Goal: Task Accomplishment & Management: Use online tool/utility

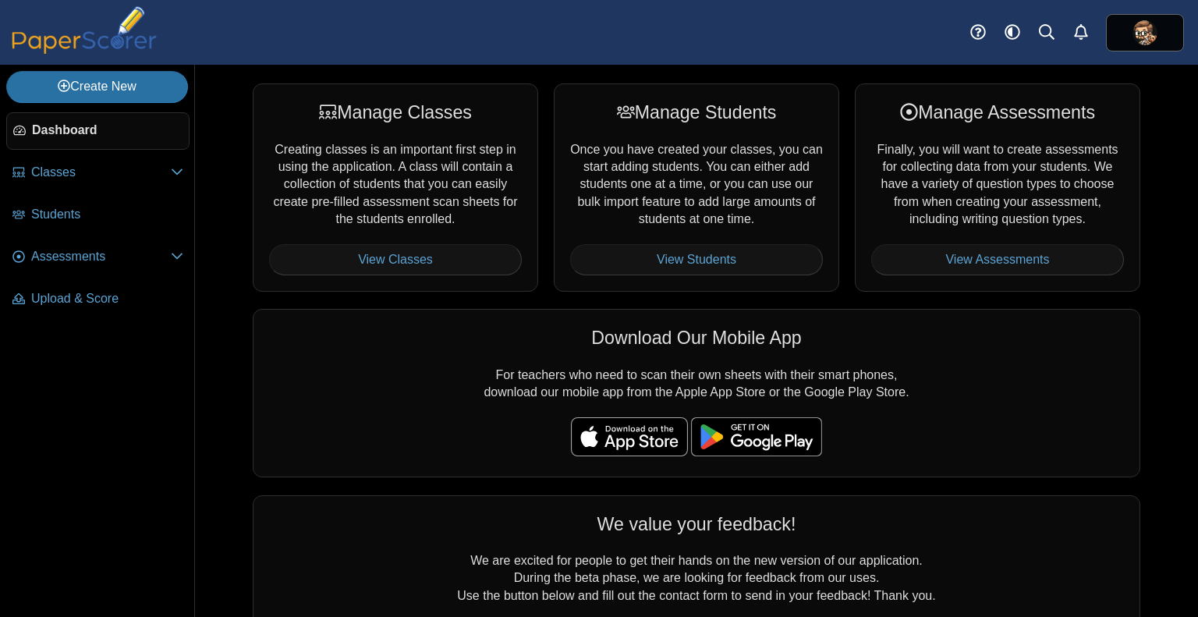
click at [222, 87] on div "Manage Classes Creating classes is an important first step in using the applica…" at bounding box center [696, 341] width 1003 height 552
click at [154, 83] on link "Create New" at bounding box center [97, 86] width 182 height 31
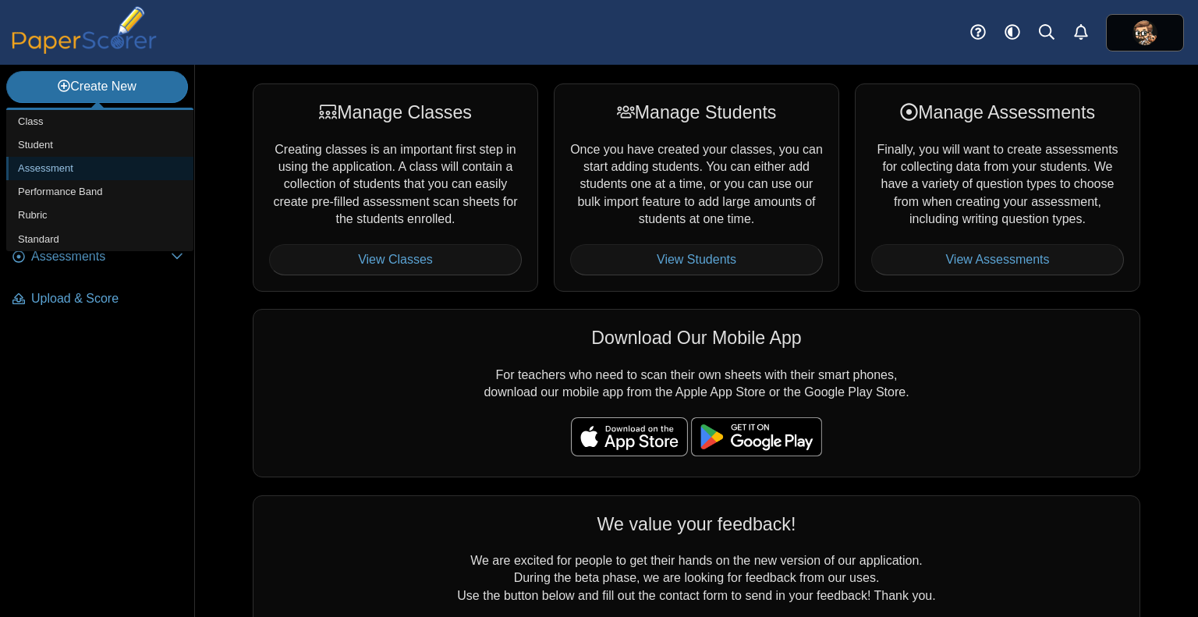
click at [81, 169] on link "Assessment" at bounding box center [99, 168] width 187 height 23
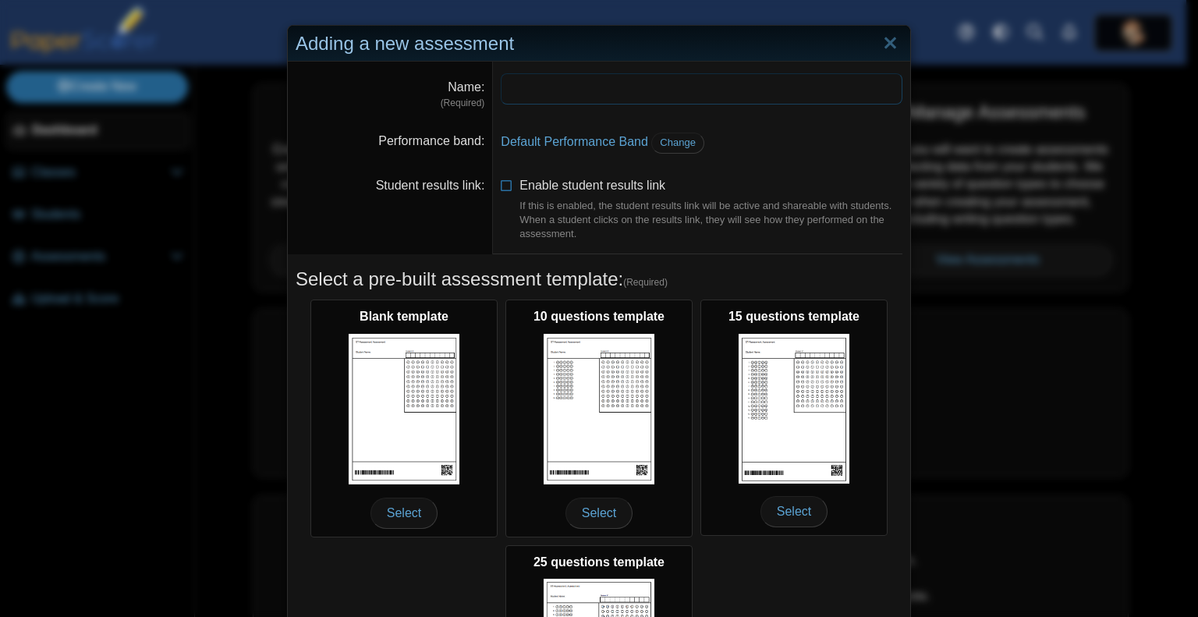
click at [571, 96] on input "Name" at bounding box center [702, 88] width 402 height 31
type input "*"
type input "**********"
click at [767, 117] on dd "**********" at bounding box center [701, 91] width 417 height 59
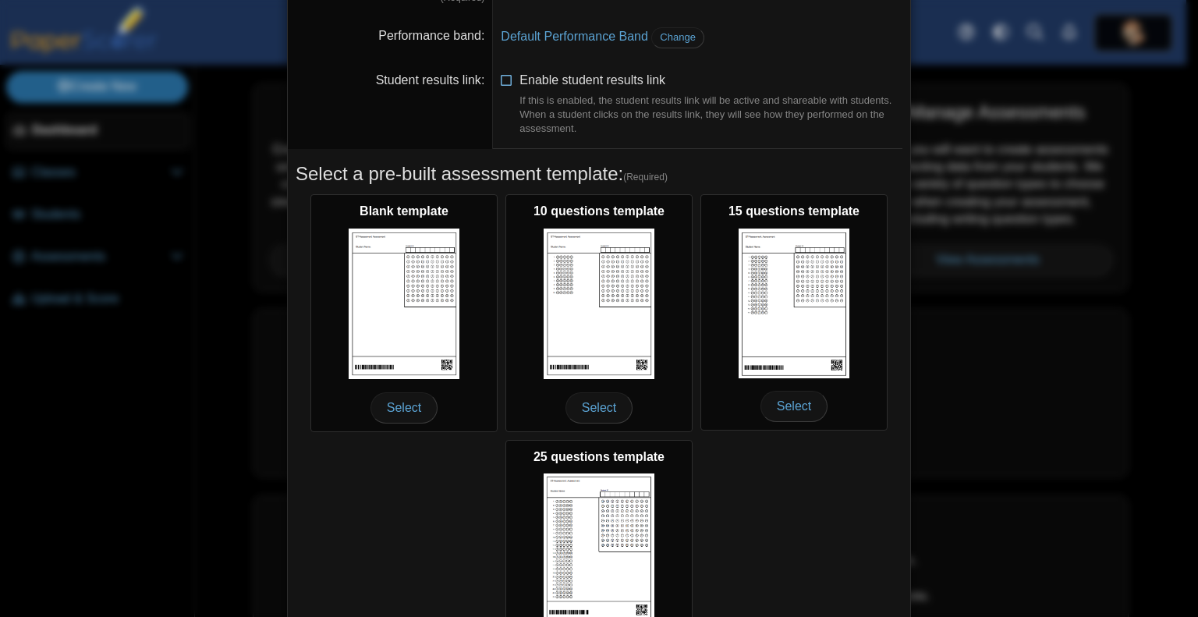
scroll to position [106, 0]
click at [501, 74] on icon at bounding box center [507, 76] width 12 height 11
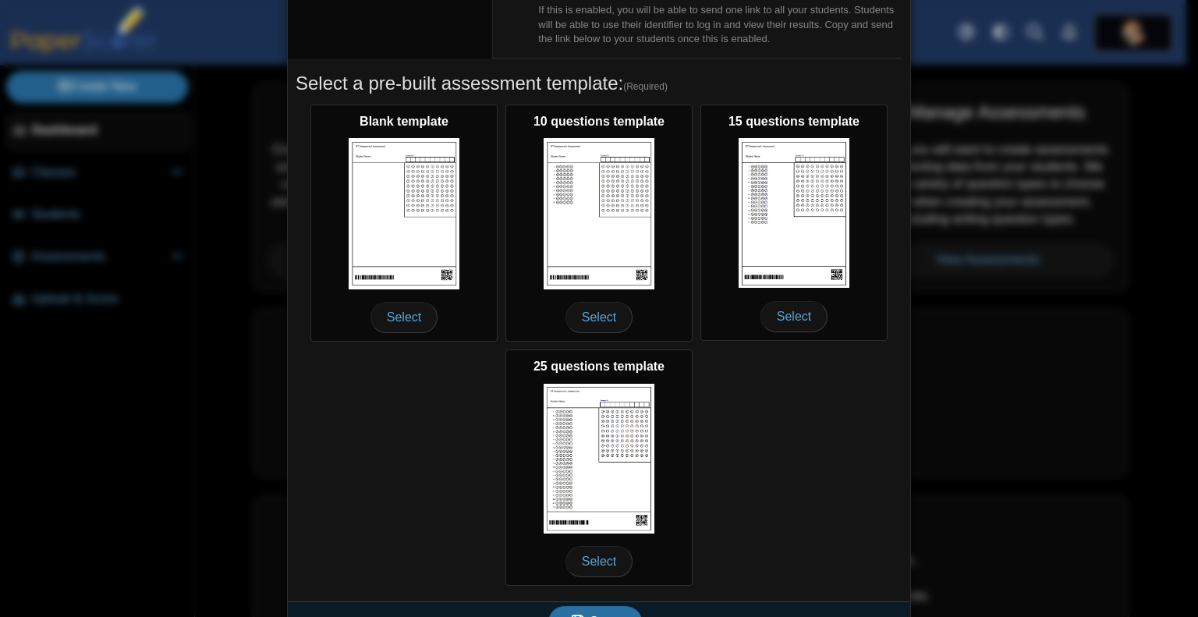
scroll to position [420, 0]
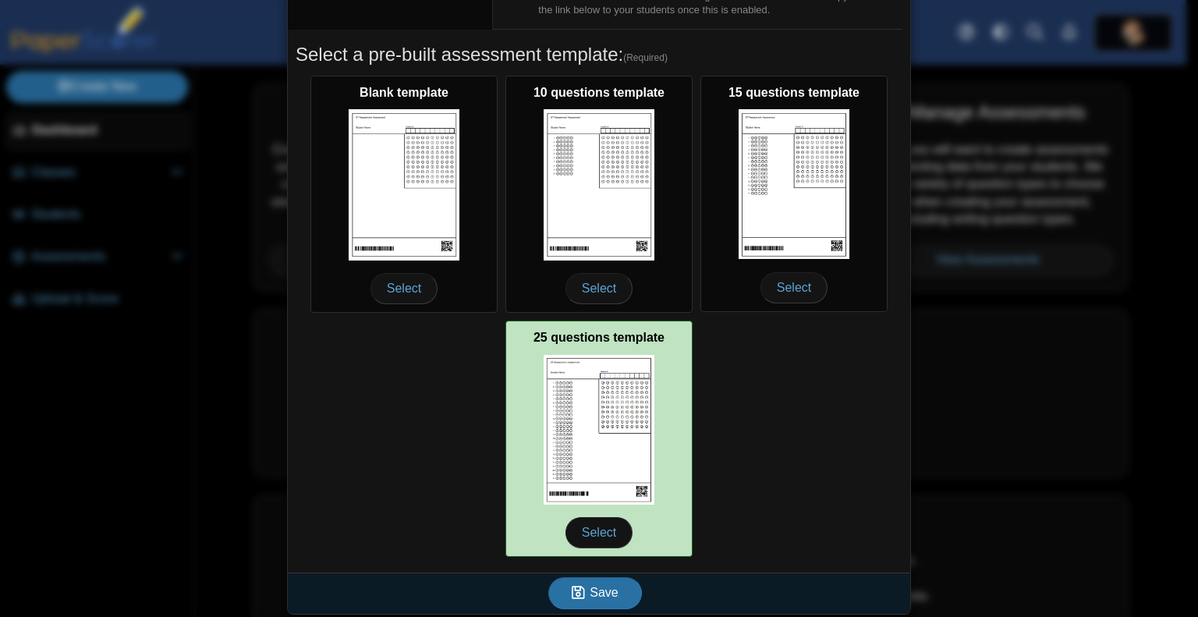
click at [636, 452] on img at bounding box center [599, 430] width 111 height 150
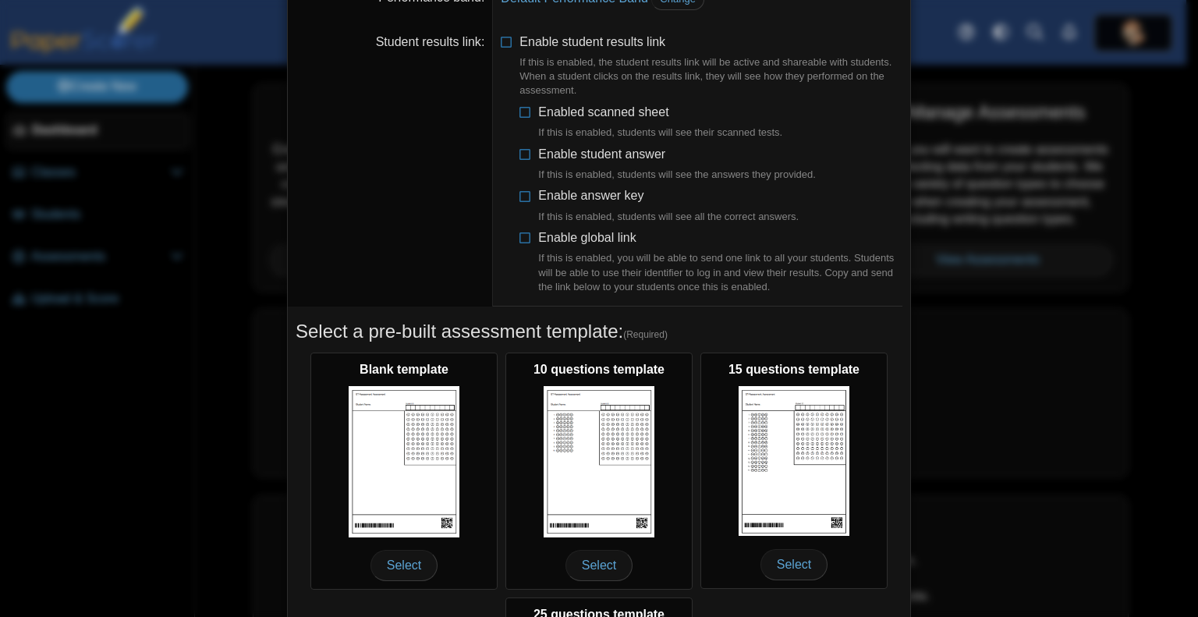
scroll to position [97, 0]
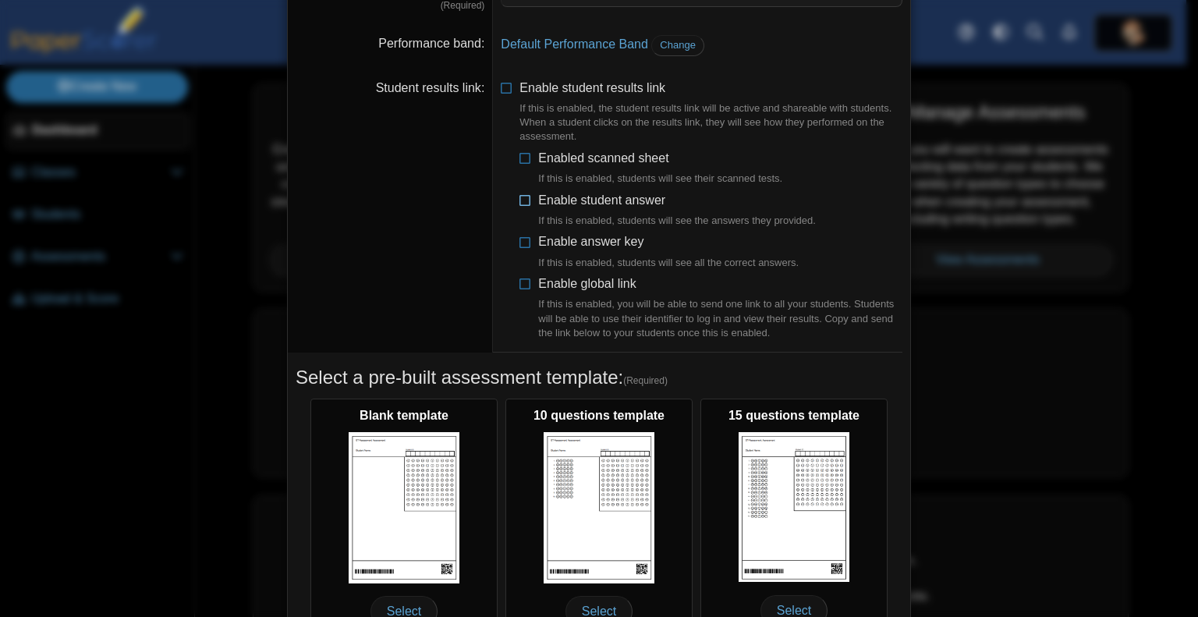
click at [596, 197] on span "Enable student answer If this is enabled, students will see the answers they pr…" at bounding box center [677, 210] width 278 height 35
click at [592, 200] on span "Enable student answer If this is enabled, students will see the answers they pr…" at bounding box center [677, 210] width 278 height 35
click at [577, 293] on label "Enable global link If this is enabled, you will be able to send one link to all…" at bounding box center [720, 307] width 364 height 65
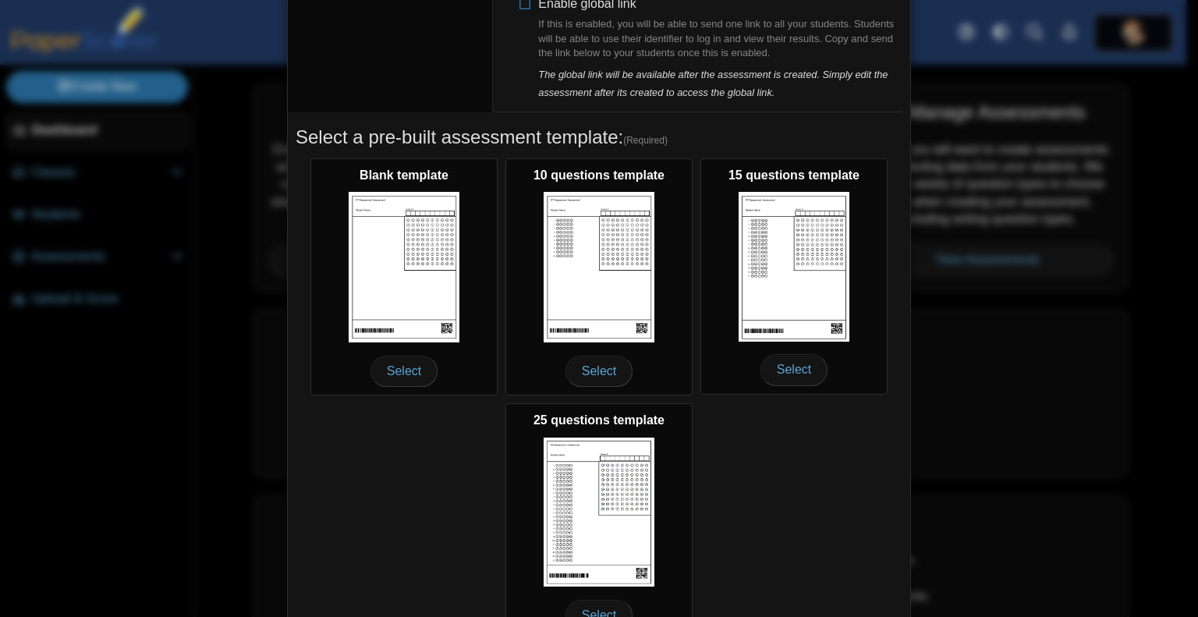
scroll to position [459, 0]
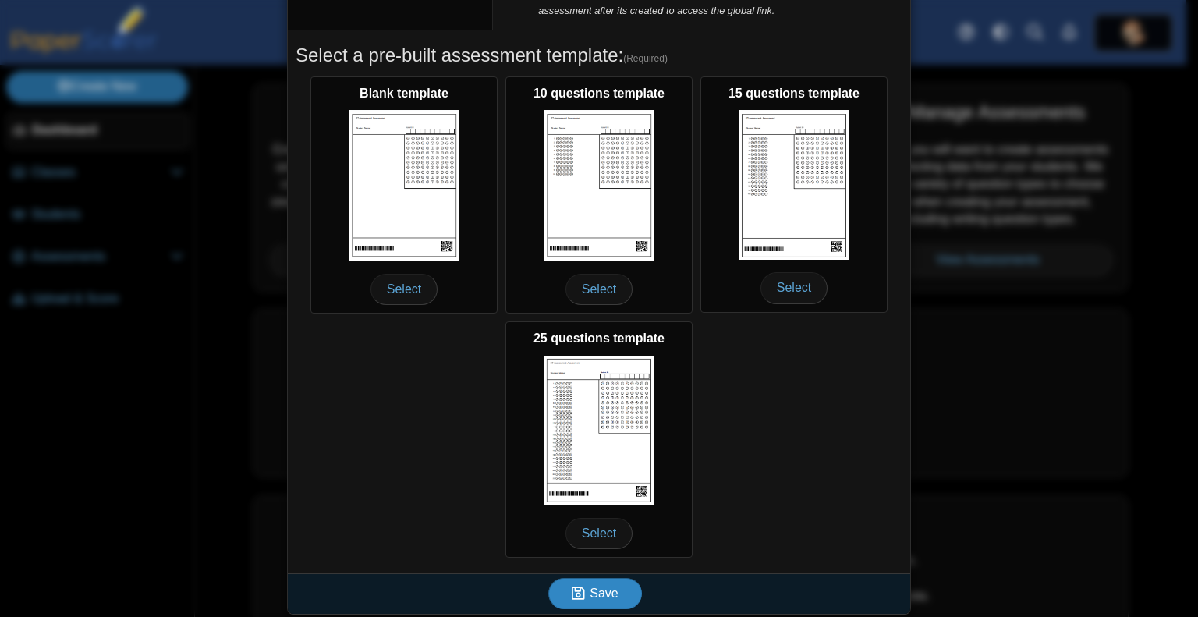
click at [600, 587] on span "Save" at bounding box center [604, 593] width 28 height 13
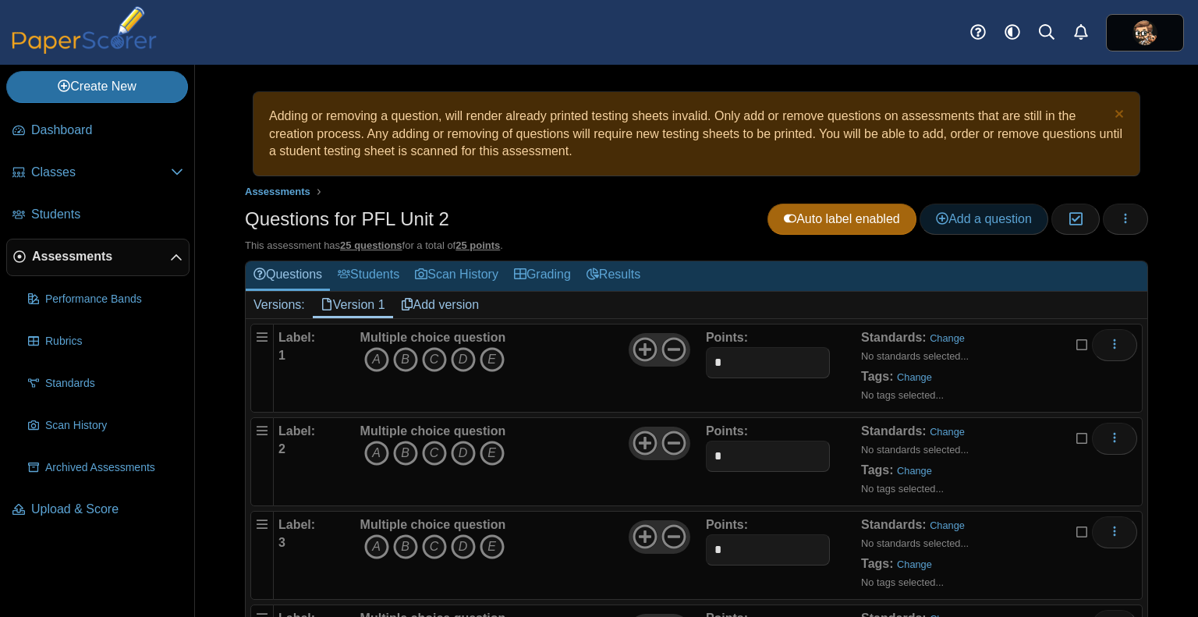
click at [961, 212] on span "Add a question" at bounding box center [984, 218] width 96 height 13
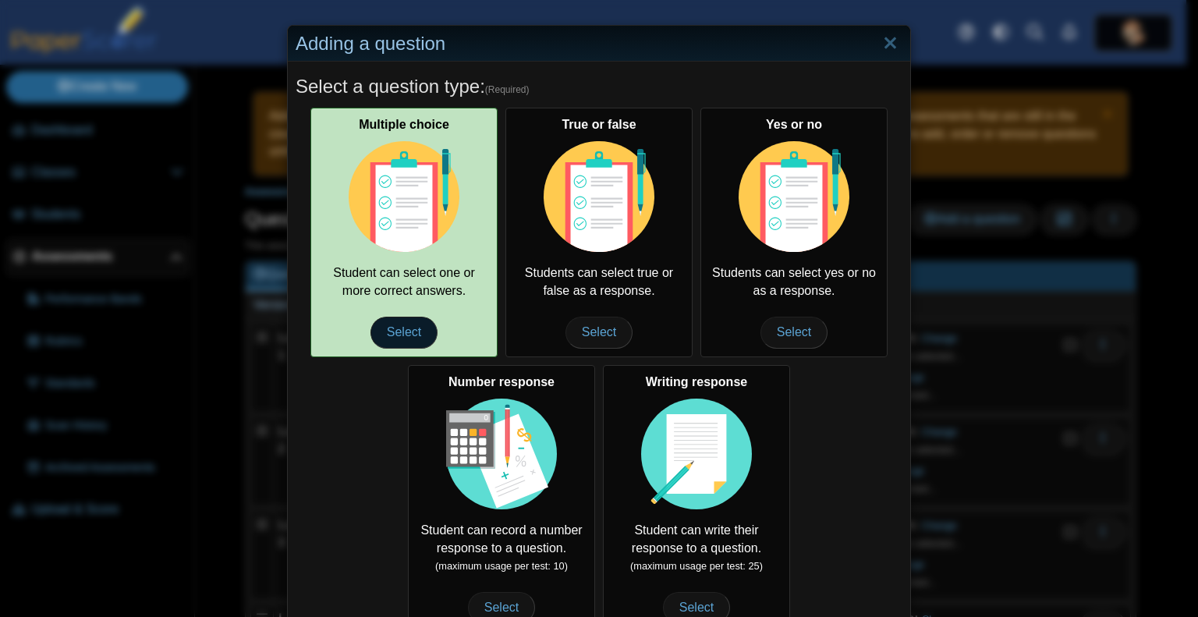
click at [396, 330] on span "Select" at bounding box center [403, 332] width 67 height 31
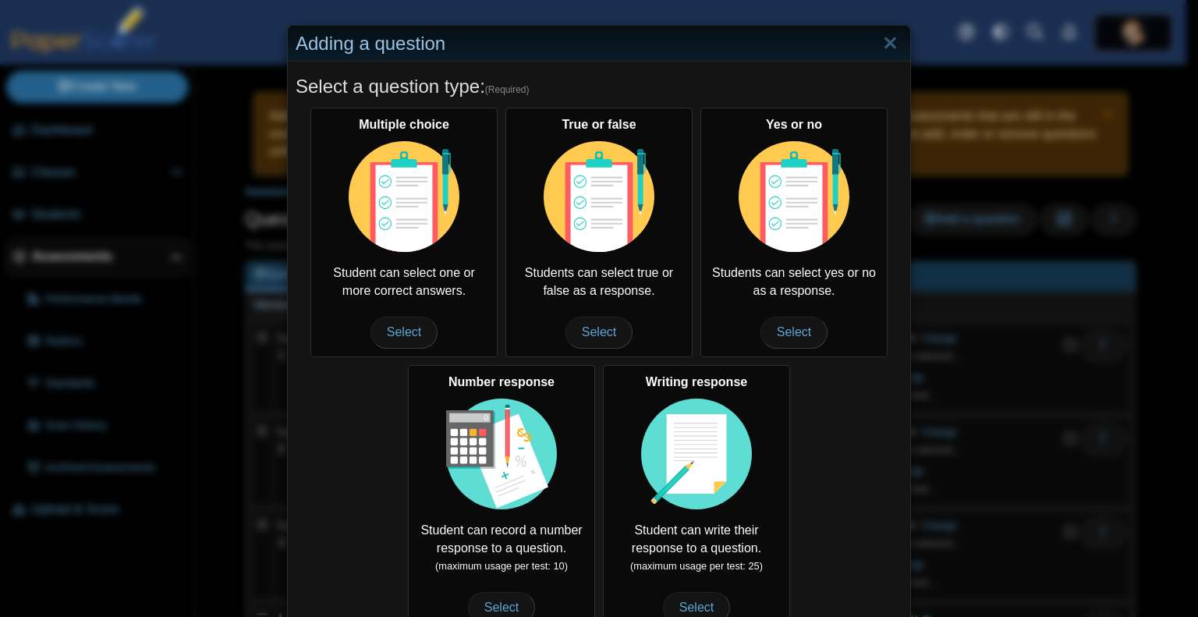
scroll to position [164, 0]
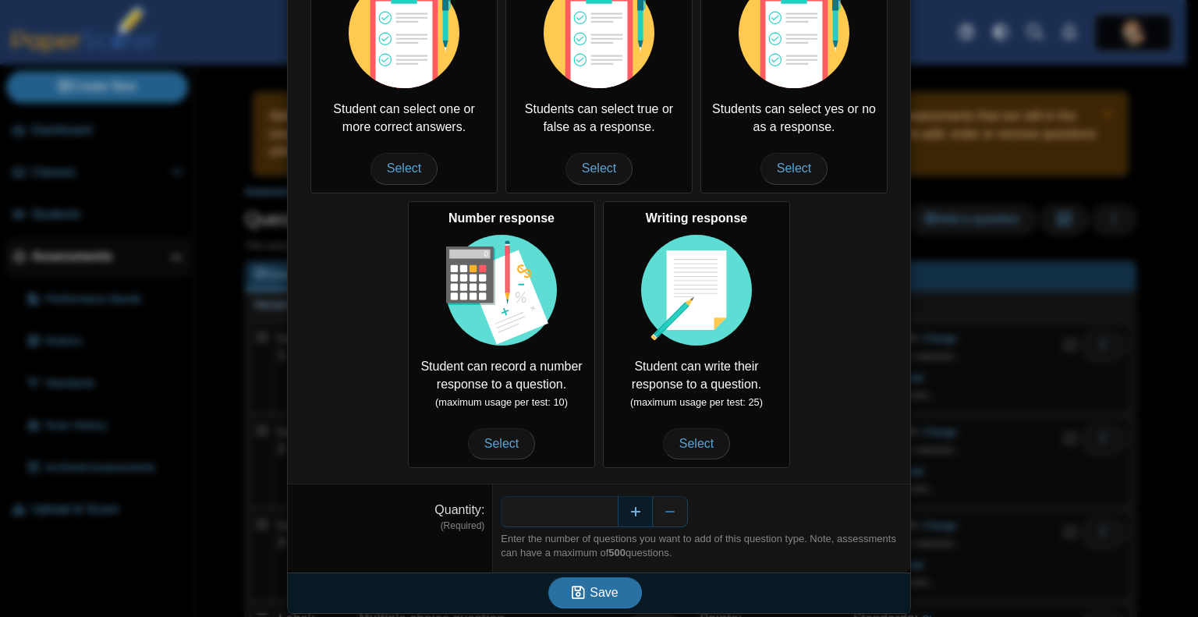
click at [624, 508] on button "Increase" at bounding box center [635, 511] width 35 height 31
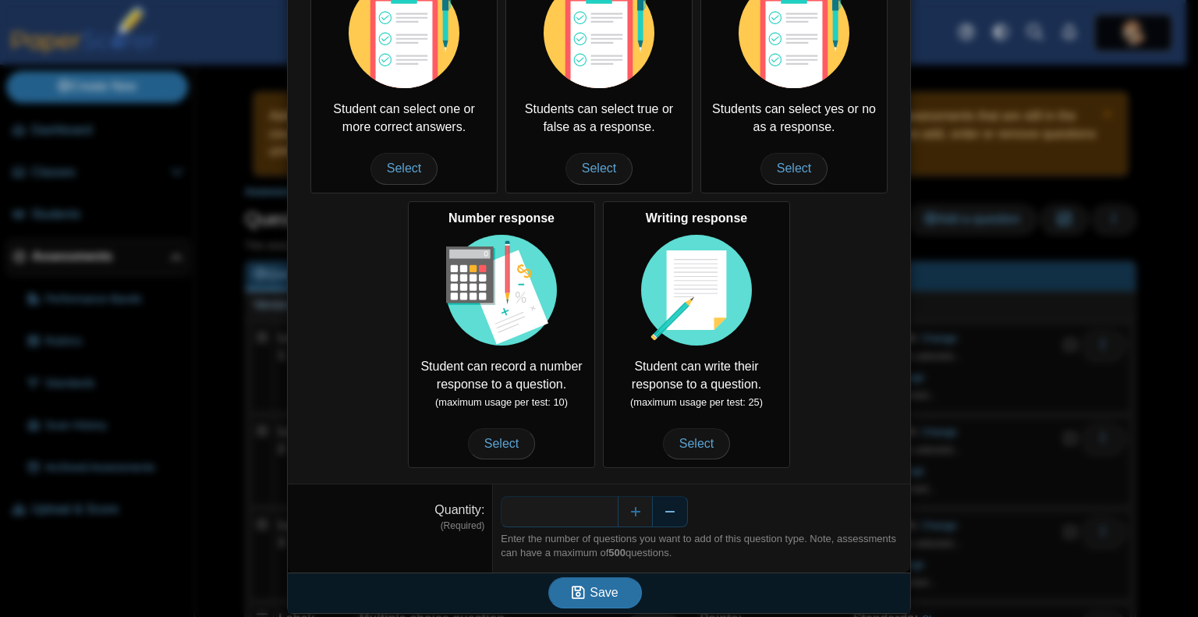
click at [671, 509] on button "Decrease" at bounding box center [670, 511] width 35 height 31
type input "*"
click at [604, 589] on span "Save" at bounding box center [604, 592] width 28 height 13
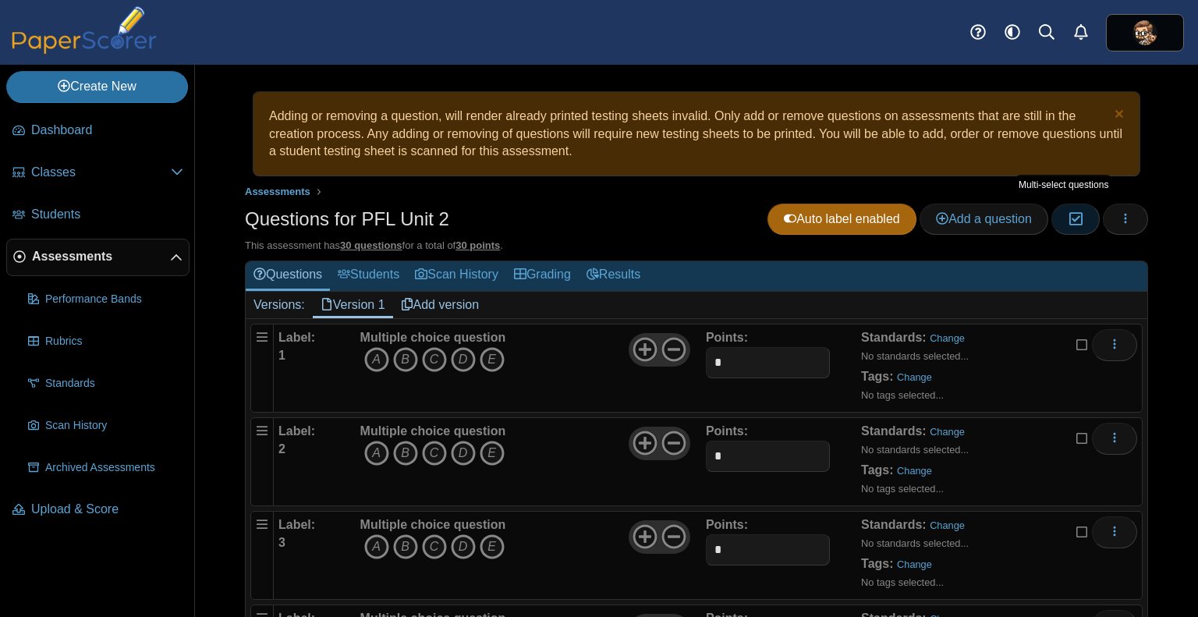
click at [1068, 214] on icon "button" at bounding box center [1075, 218] width 15 height 13
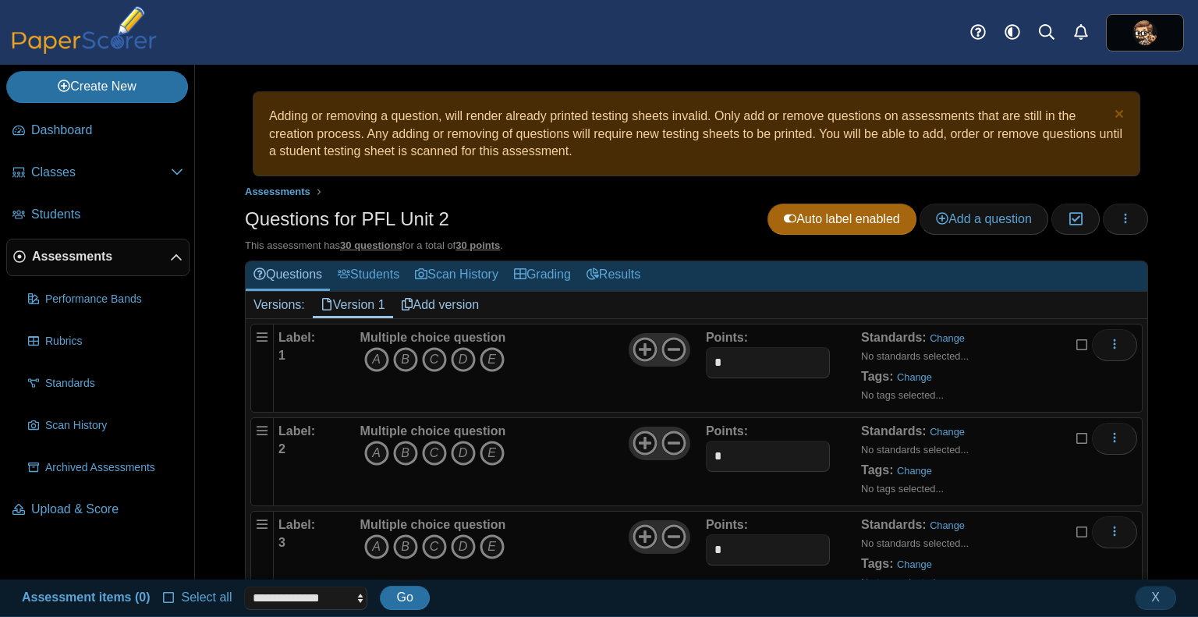
click at [163, 601] on icon at bounding box center [169, 595] width 12 height 11
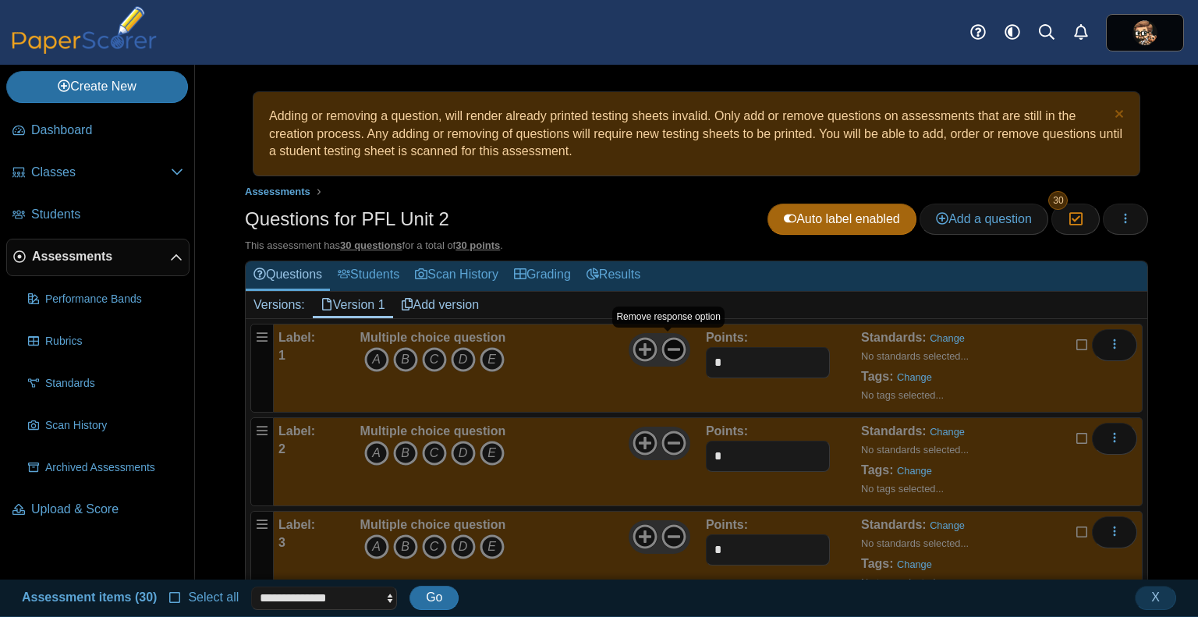
click at [671, 338] on icon at bounding box center [673, 349] width 25 height 25
click at [633, 348] on icon at bounding box center [645, 349] width 25 height 25
click at [331, 608] on select "**********" at bounding box center [324, 598] width 146 height 23
select select "******"
click at [251, 587] on select "**********" at bounding box center [324, 598] width 146 height 23
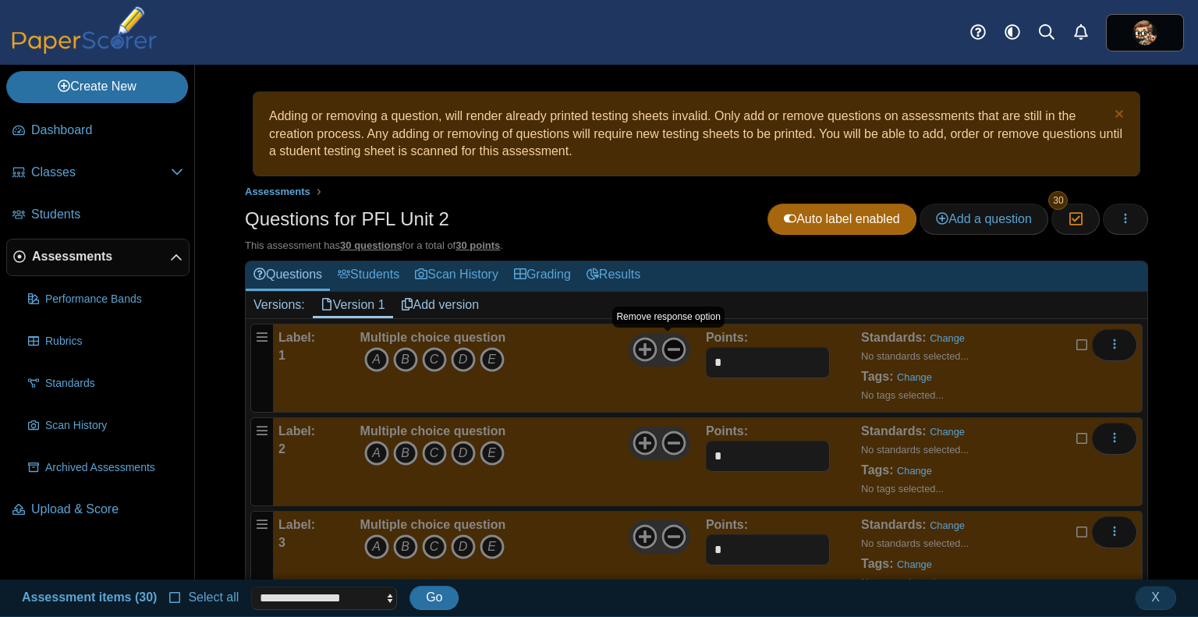
click at [673, 348] on icon at bounding box center [673, 349] width 25 height 25
click at [440, 597] on button "Go" at bounding box center [433, 597] width 49 height 23
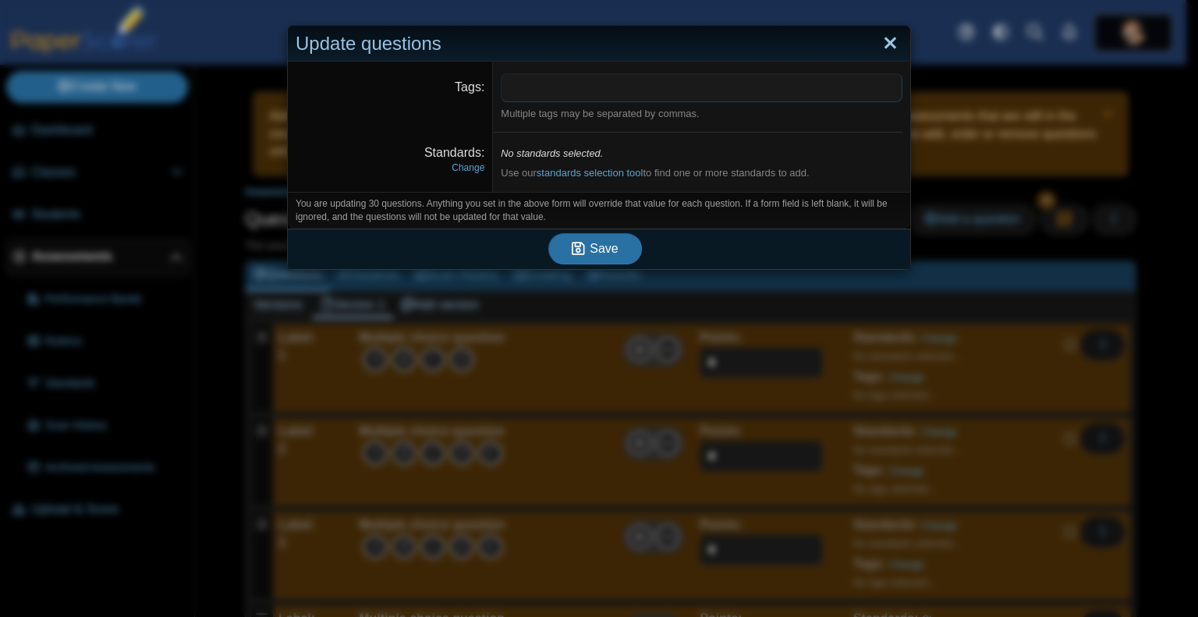
click at [884, 41] on link "Close" at bounding box center [890, 43] width 24 height 27
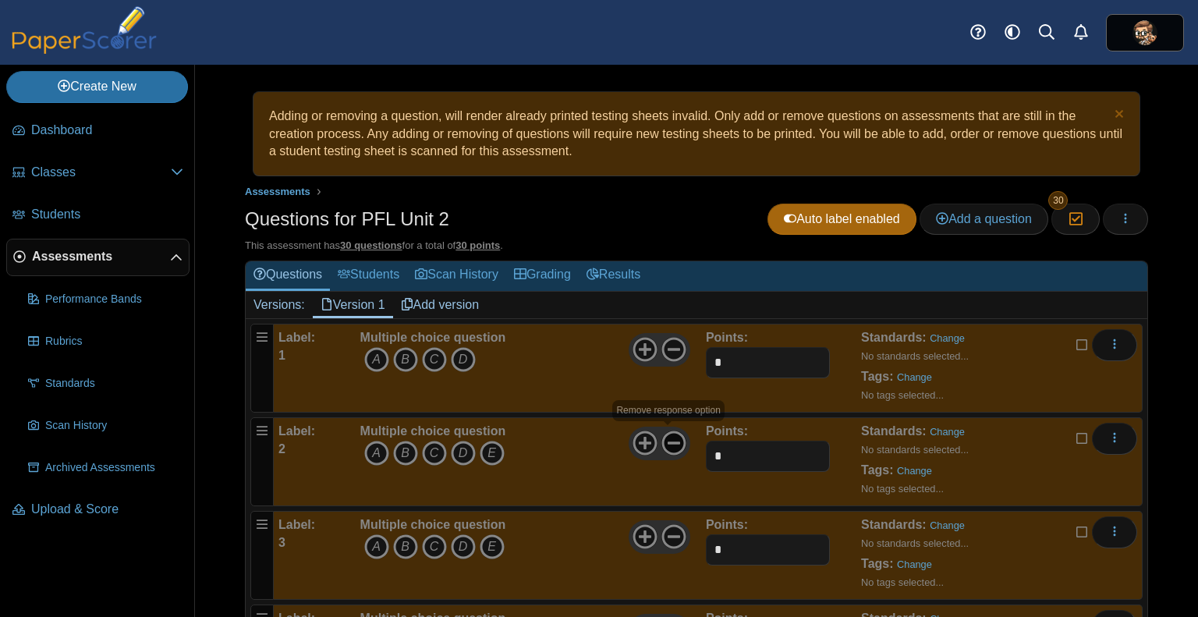
click at [675, 437] on icon at bounding box center [673, 443] width 25 height 25
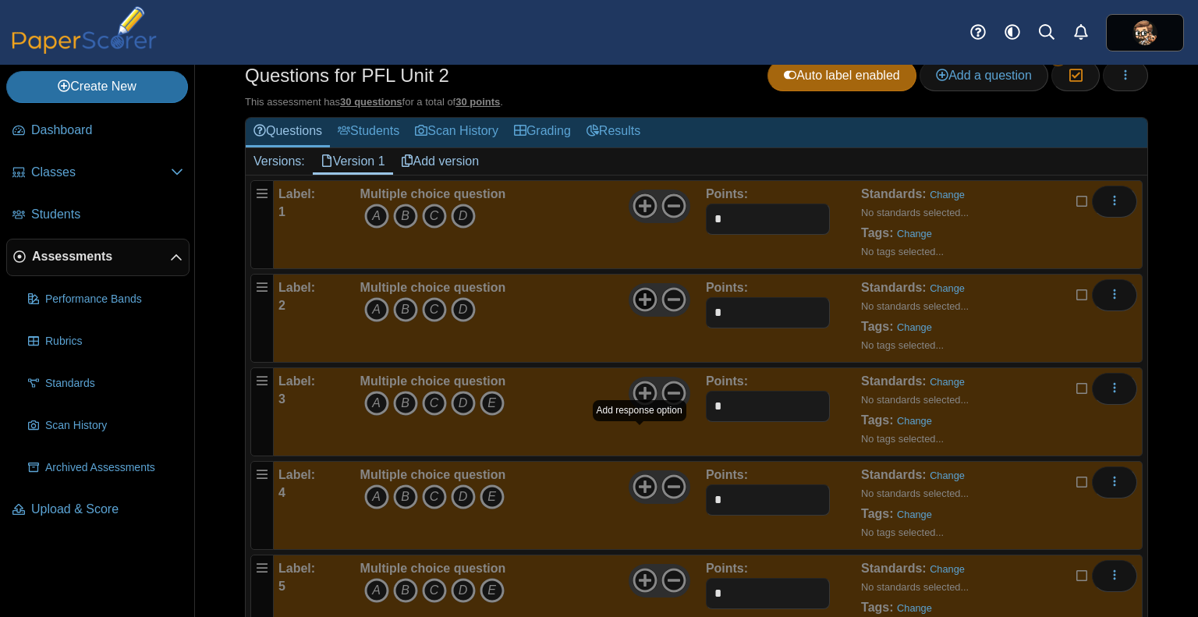
scroll to position [147, 0]
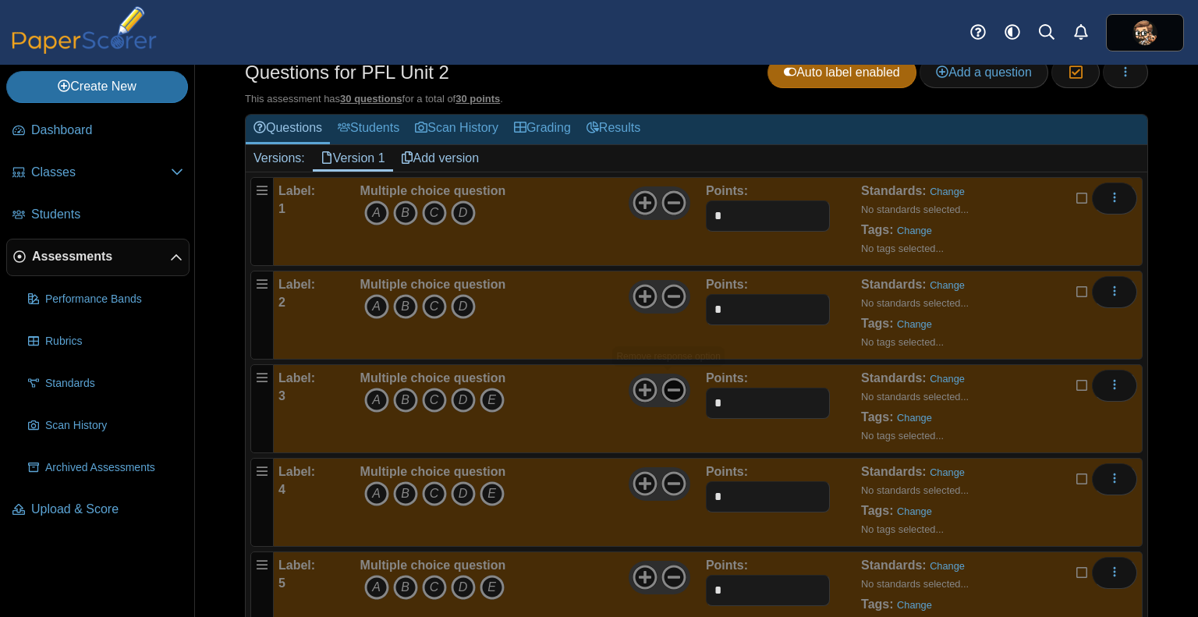
click at [670, 386] on use at bounding box center [673, 390] width 24 height 24
click at [666, 479] on use at bounding box center [673, 484] width 24 height 24
click at [665, 577] on icon at bounding box center [673, 577] width 25 height 25
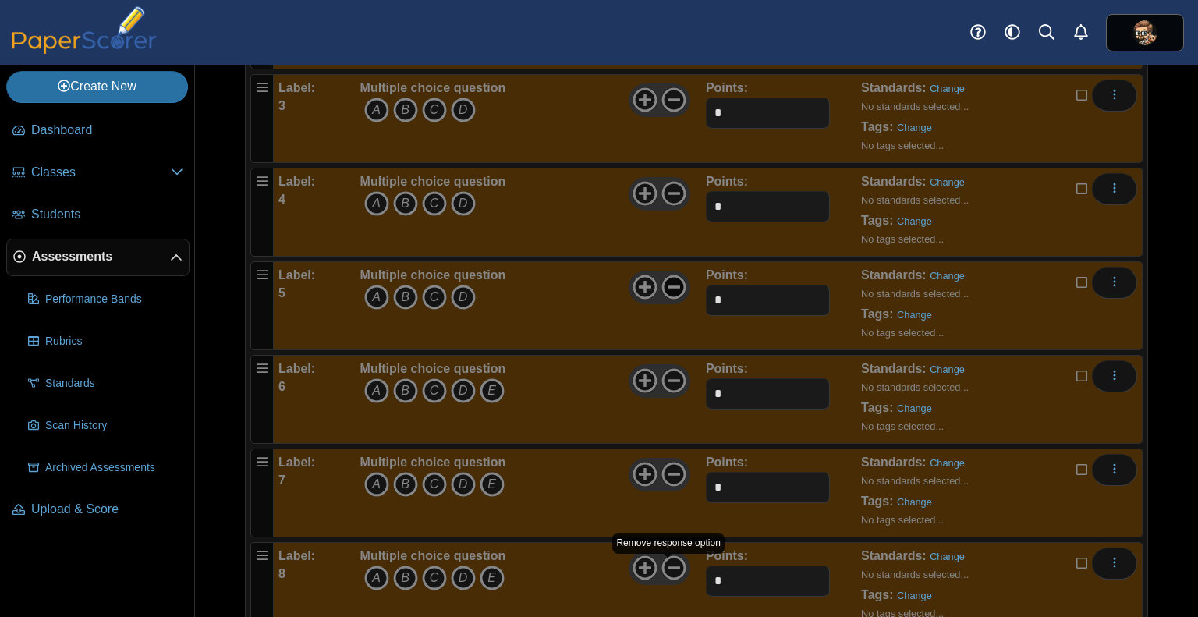
scroll to position [488, 0]
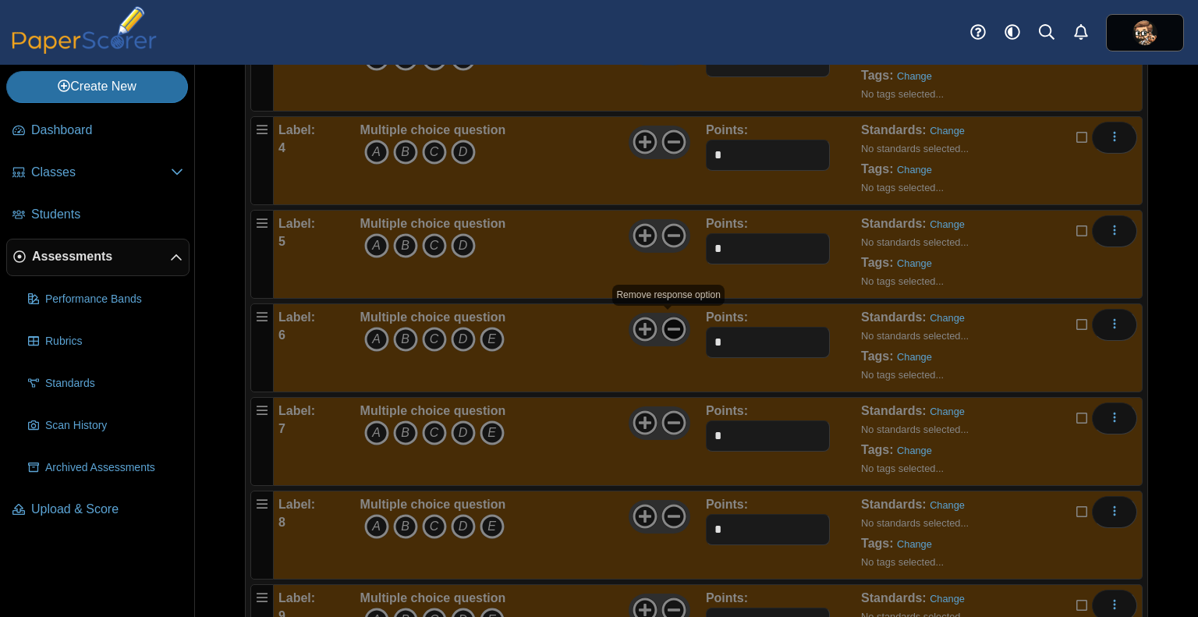
click at [671, 327] on icon at bounding box center [673, 329] width 25 height 25
click at [670, 410] on icon at bounding box center [673, 422] width 25 height 25
click at [671, 506] on icon at bounding box center [673, 516] width 25 height 25
click at [671, 598] on icon at bounding box center [673, 609] width 25 height 25
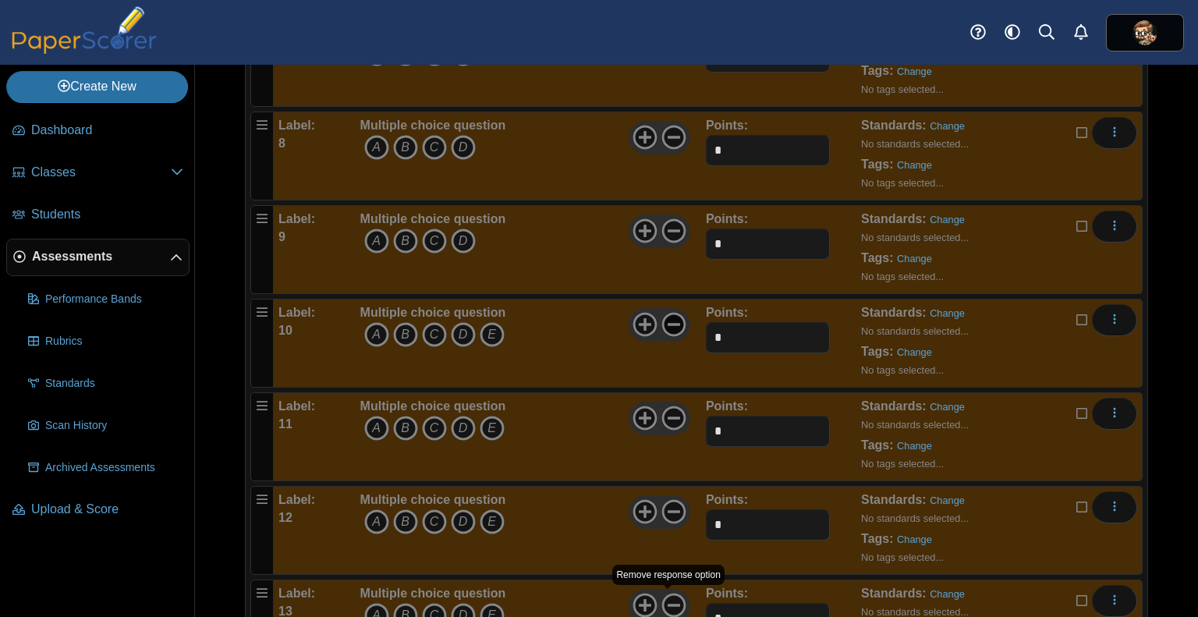
scroll to position [869, 0]
click at [671, 315] on use at bounding box center [673, 323] width 24 height 24
click at [668, 405] on icon at bounding box center [673, 416] width 25 height 25
click at [669, 509] on icon at bounding box center [673, 510] width 25 height 25
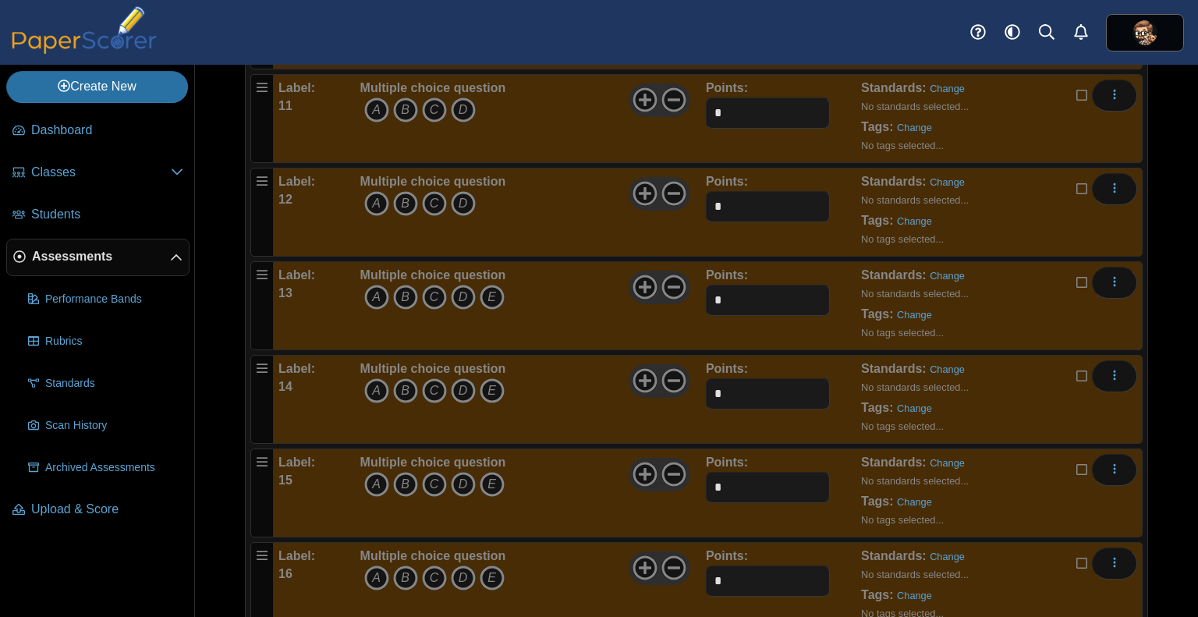
scroll to position [1189, 0]
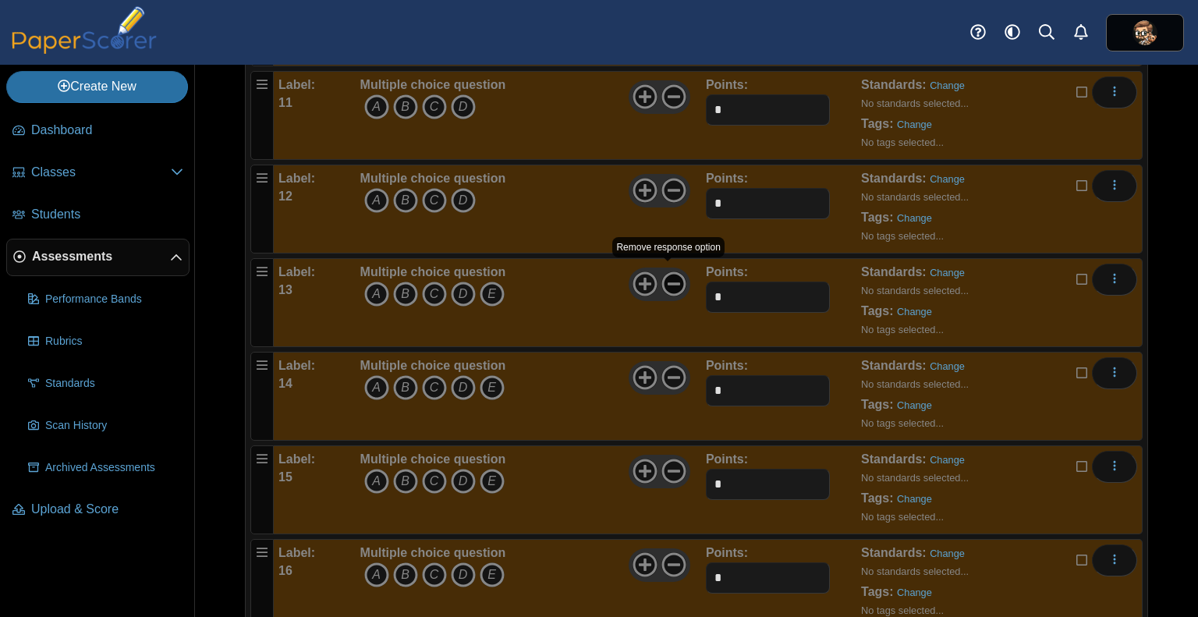
click at [671, 279] on icon at bounding box center [673, 283] width 25 height 25
click at [670, 367] on icon at bounding box center [673, 377] width 25 height 25
click at [671, 460] on icon at bounding box center [673, 471] width 25 height 25
click at [674, 555] on icon at bounding box center [673, 564] width 25 height 25
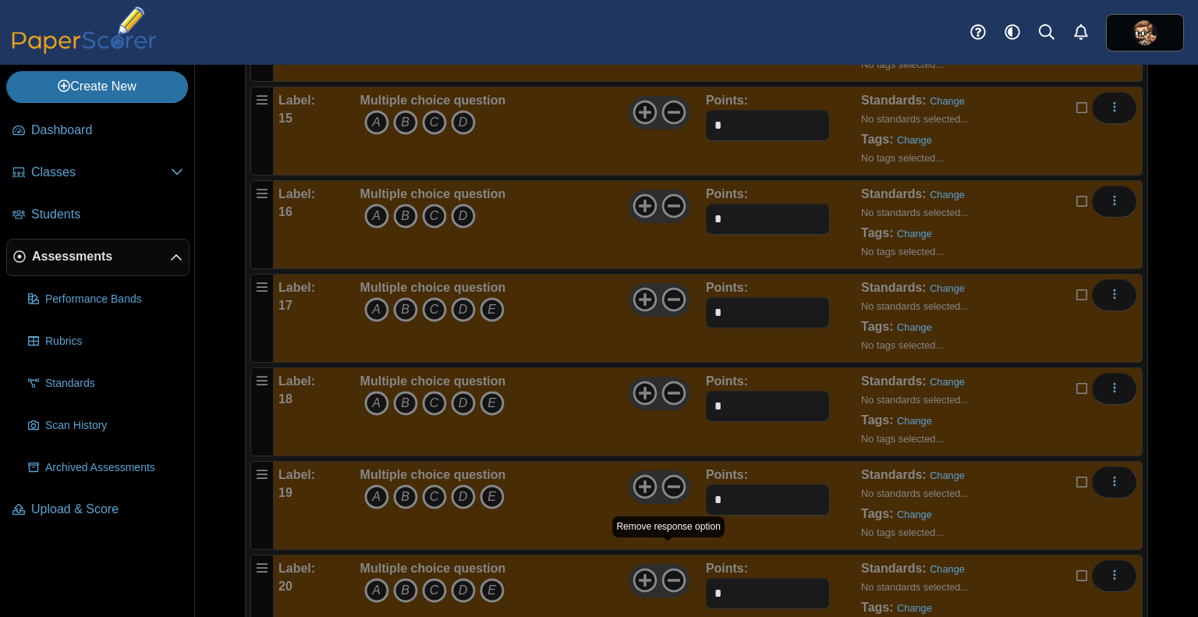
scroll to position [1547, 0]
click at [663, 297] on icon at bounding box center [673, 299] width 25 height 25
click at [672, 381] on icon at bounding box center [673, 393] width 25 height 25
click at [668, 476] on use at bounding box center [673, 487] width 24 height 24
click at [670, 568] on icon at bounding box center [673, 580] width 25 height 25
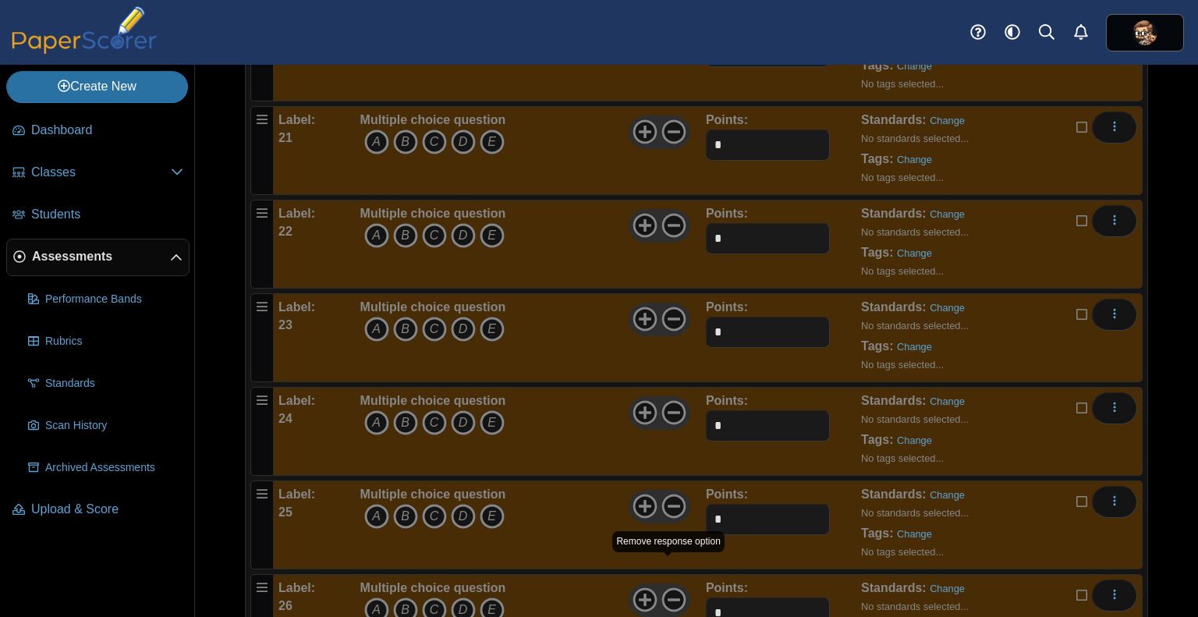
scroll to position [2090, 0]
click at [665, 126] on icon at bounding box center [673, 131] width 25 height 25
click at [668, 212] on icon at bounding box center [673, 224] width 25 height 25
click at [671, 306] on icon at bounding box center [673, 318] width 25 height 25
click at [671, 399] on icon at bounding box center [673, 411] width 25 height 25
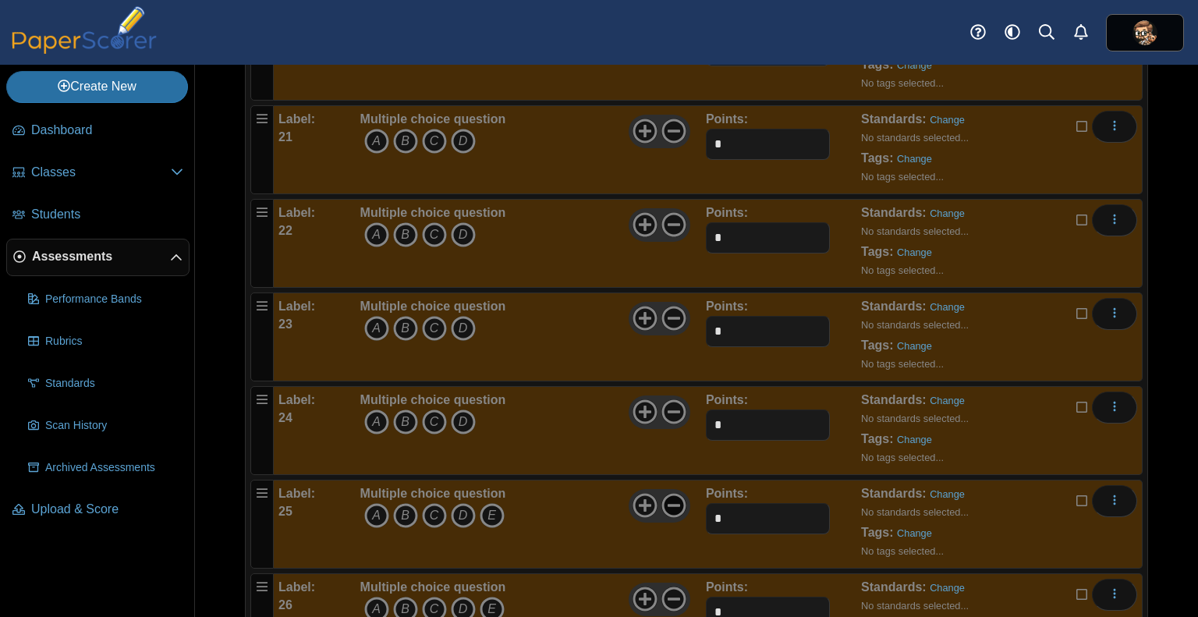
click at [665, 494] on use at bounding box center [673, 506] width 24 height 24
click at [668, 587] on icon at bounding box center [673, 599] width 25 height 25
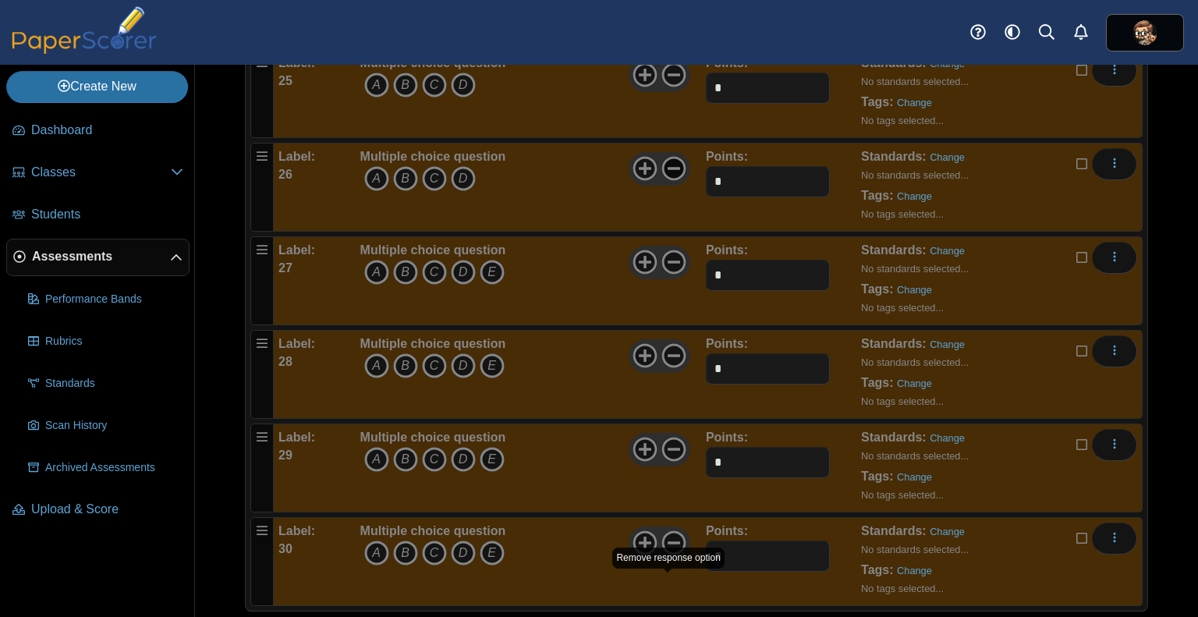
scroll to position [2533, 0]
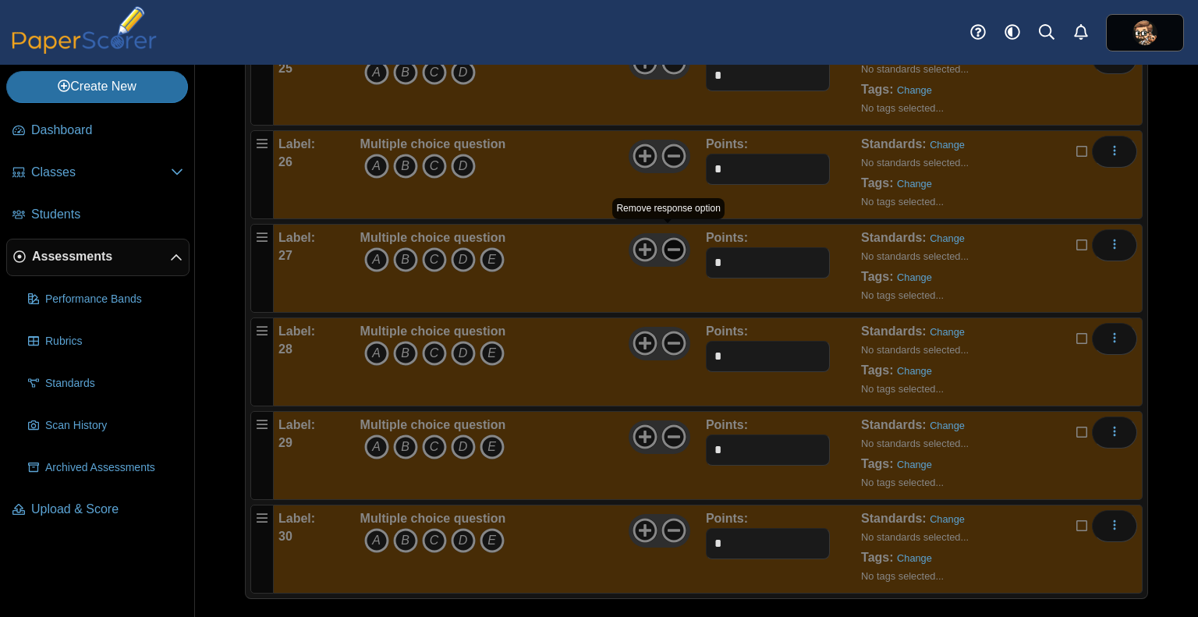
click at [663, 237] on icon at bounding box center [673, 249] width 25 height 25
click at [671, 331] on icon at bounding box center [673, 343] width 25 height 25
click at [675, 429] on icon at bounding box center [673, 436] width 25 height 25
click at [675, 518] on icon at bounding box center [673, 530] width 25 height 25
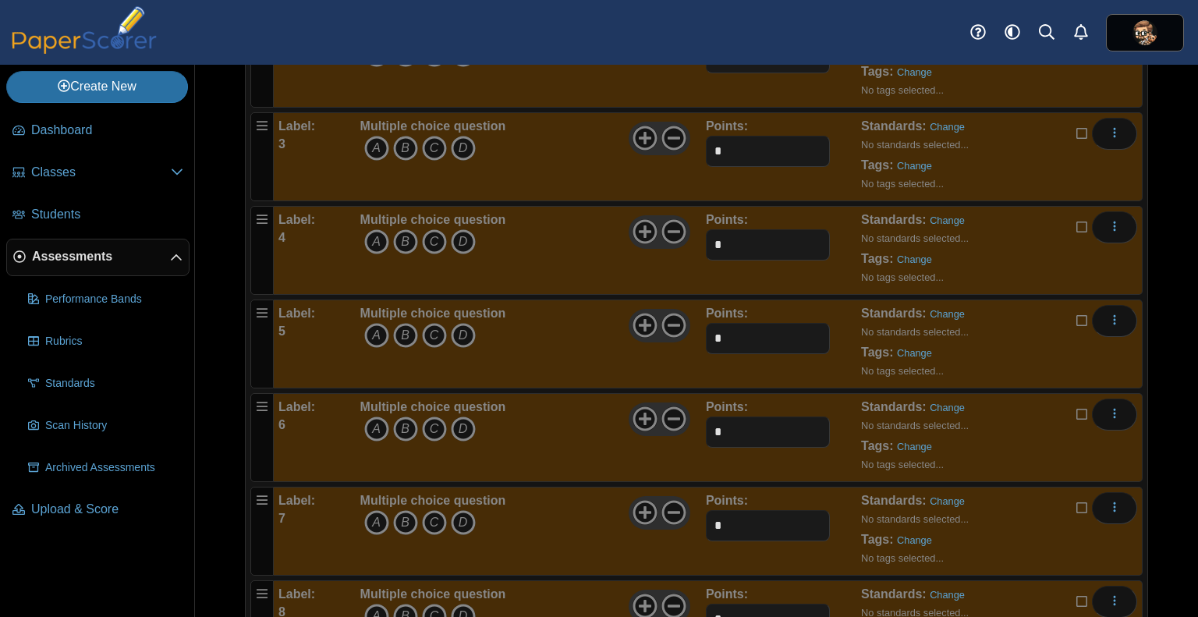
scroll to position [0, 0]
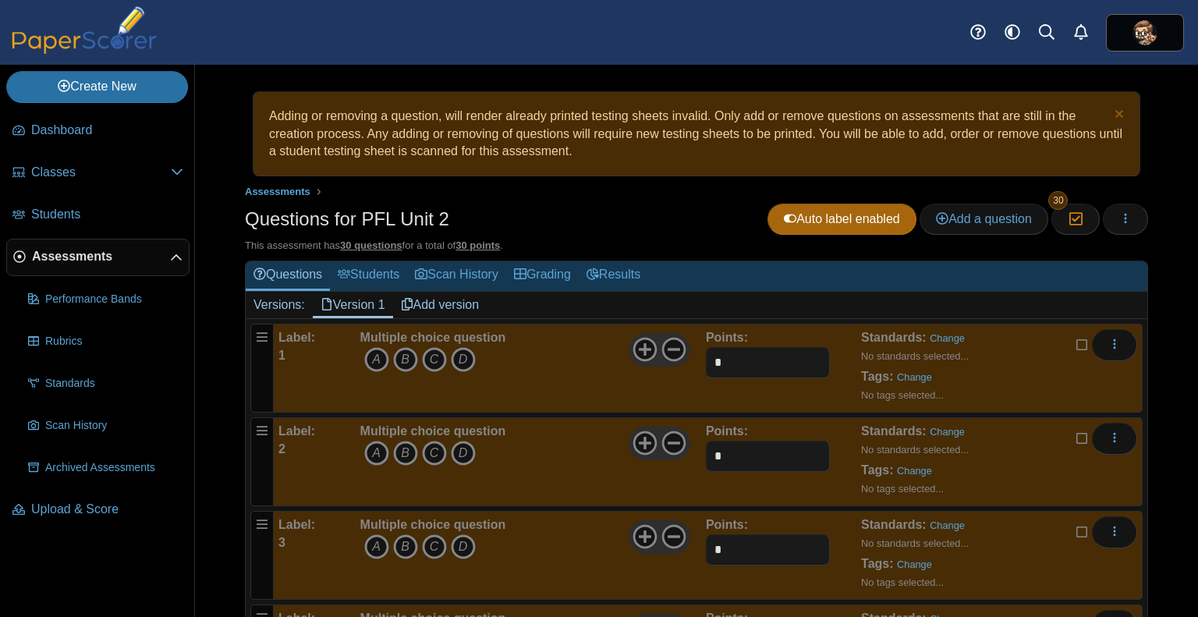
click at [666, 210] on div "Questions for PFL Unit 2 Auto label enabled Add a question Moderation 30 Loadin…" at bounding box center [696, 221] width 903 height 35
click at [381, 277] on link "Students" at bounding box center [368, 275] width 77 height 29
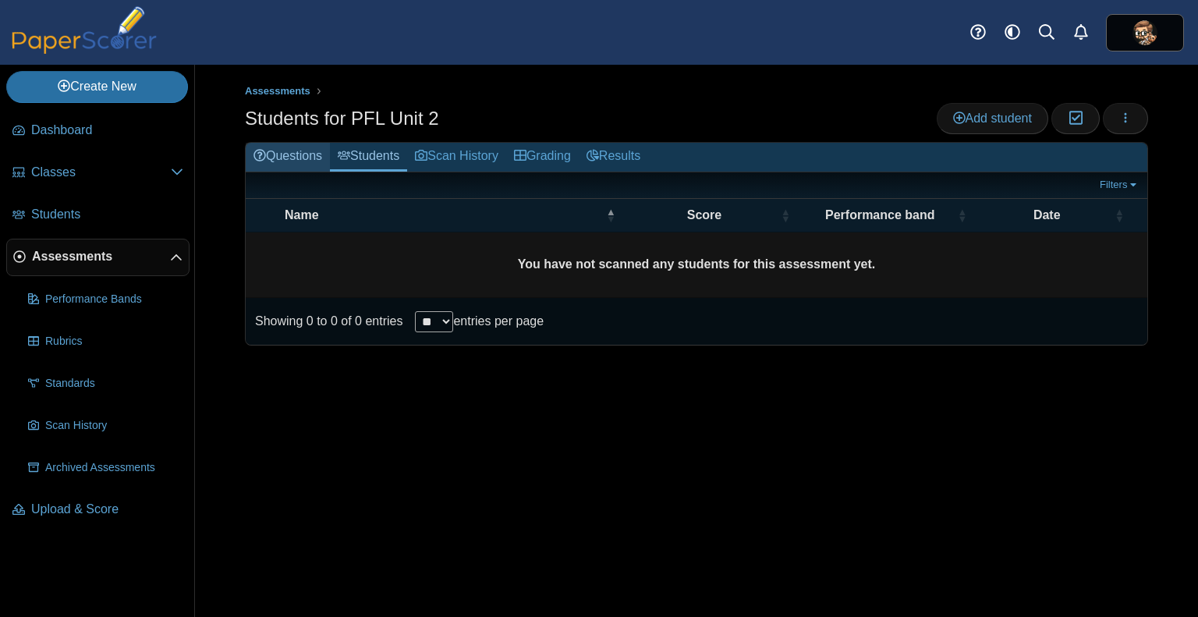
click at [293, 147] on link "Questions" at bounding box center [288, 157] width 84 height 29
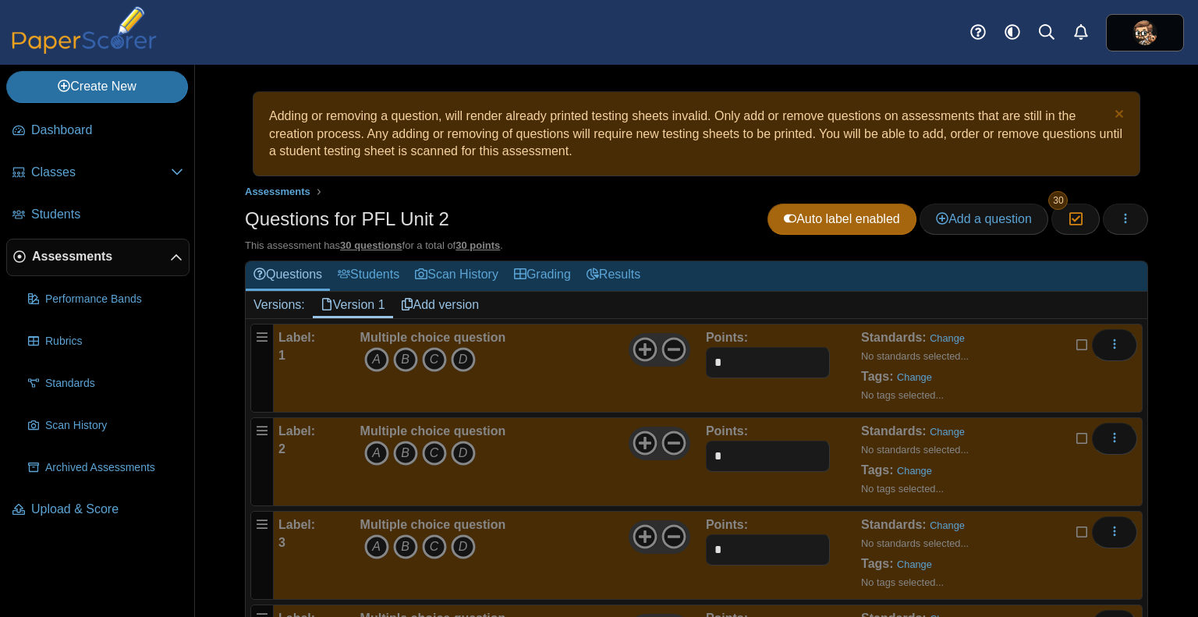
click at [671, 213] on div "Questions for PFL Unit 2 Auto label enabled Add a question Moderation 30 Loadin…" at bounding box center [696, 221] width 903 height 35
click at [1105, 221] on button "button" at bounding box center [1125, 219] width 45 height 31
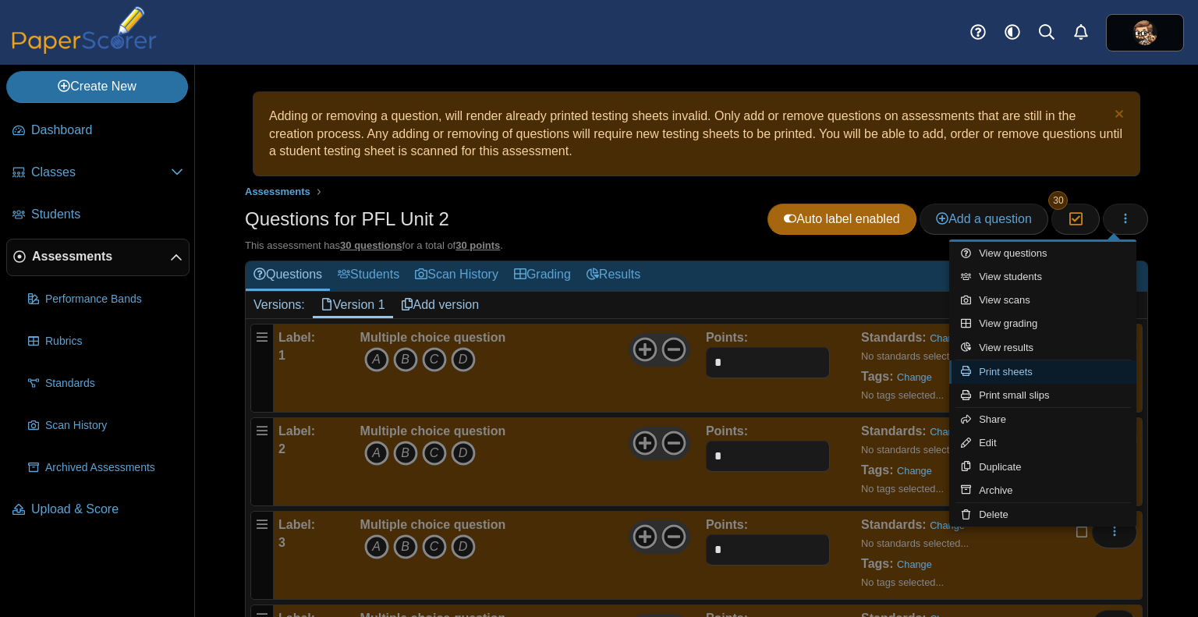
click at [1044, 366] on link "Print sheets" at bounding box center [1042, 371] width 187 height 23
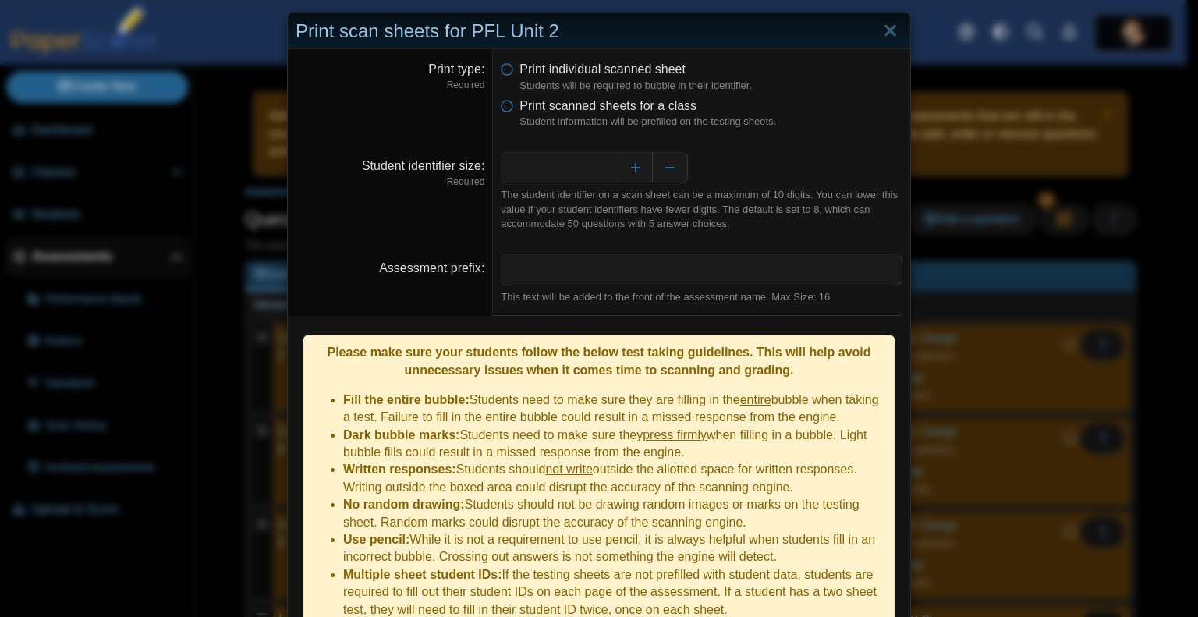
scroll to position [14, 0]
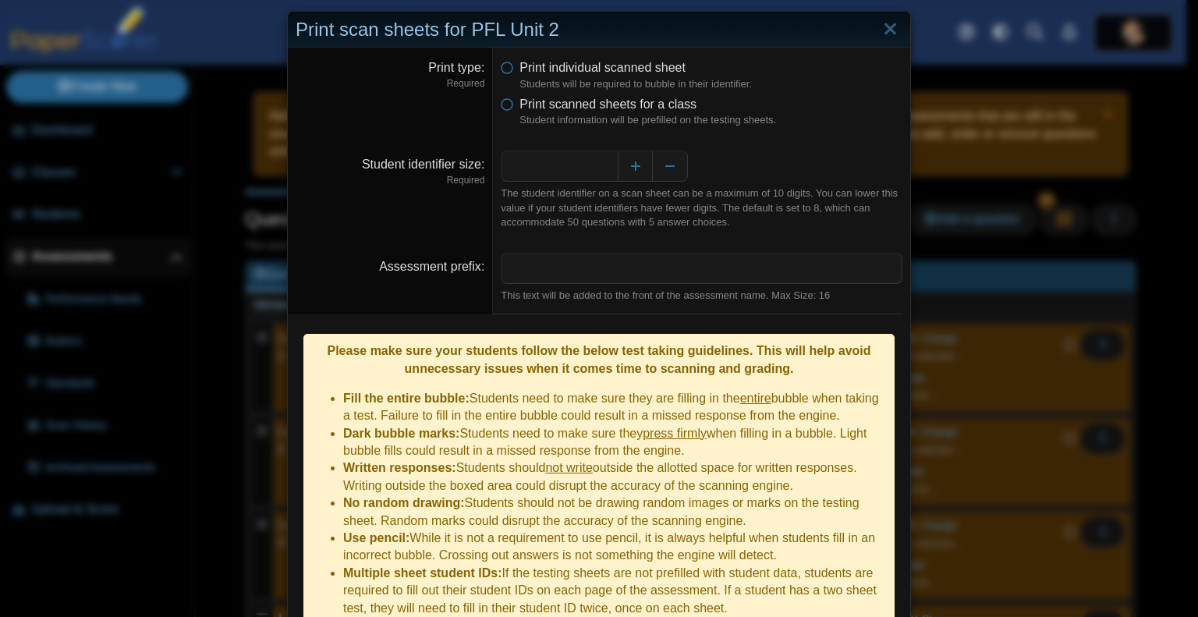
click at [509, 104] on li "Print scanned sheets for a class Student information will be prefilled on the t…" at bounding box center [702, 112] width 402 height 32
click at [502, 104] on icon at bounding box center [507, 101] width 12 height 11
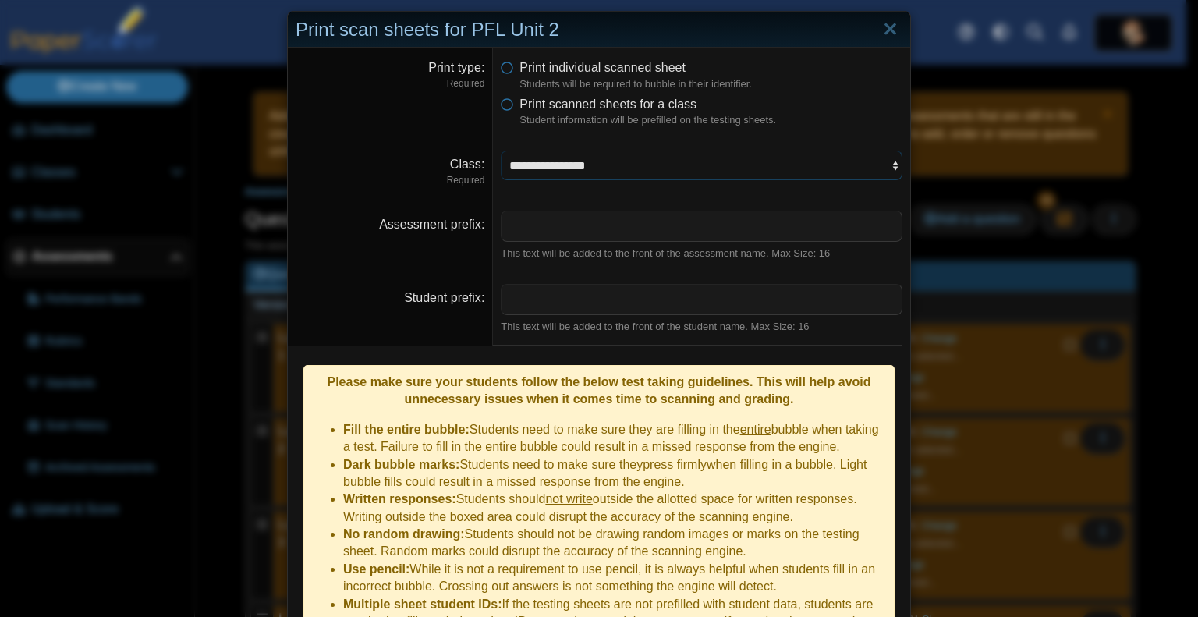
click at [615, 162] on select "**********" at bounding box center [702, 166] width 402 height 30
select select "**********"
click at [501, 151] on select "**********" at bounding box center [702, 166] width 402 height 30
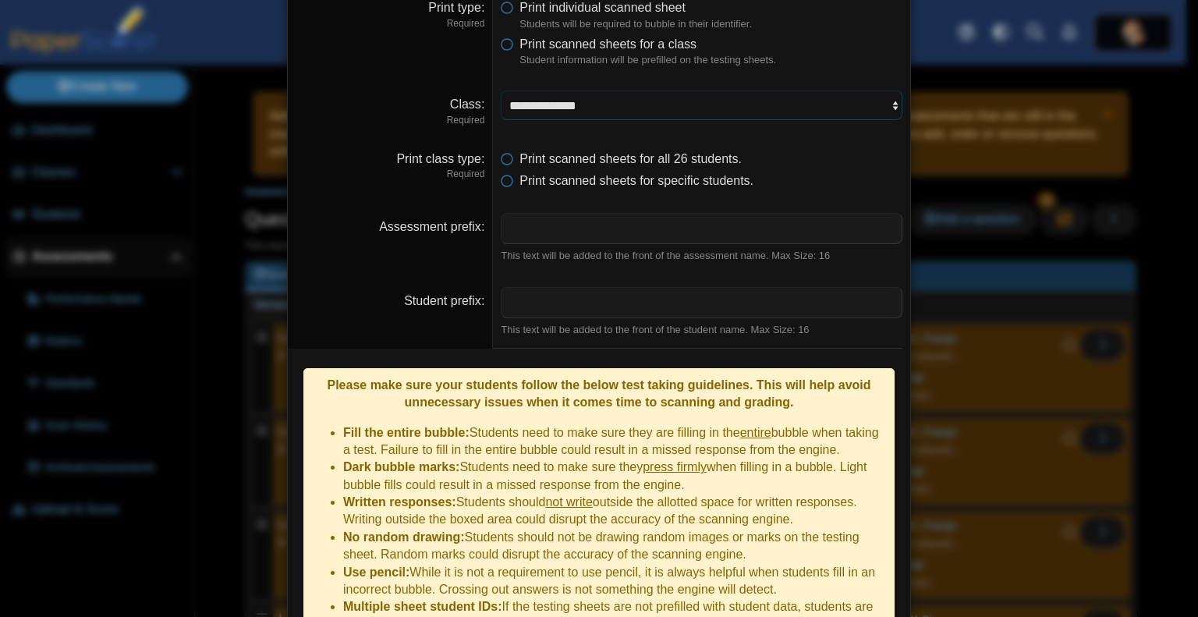
scroll to position [80, 0]
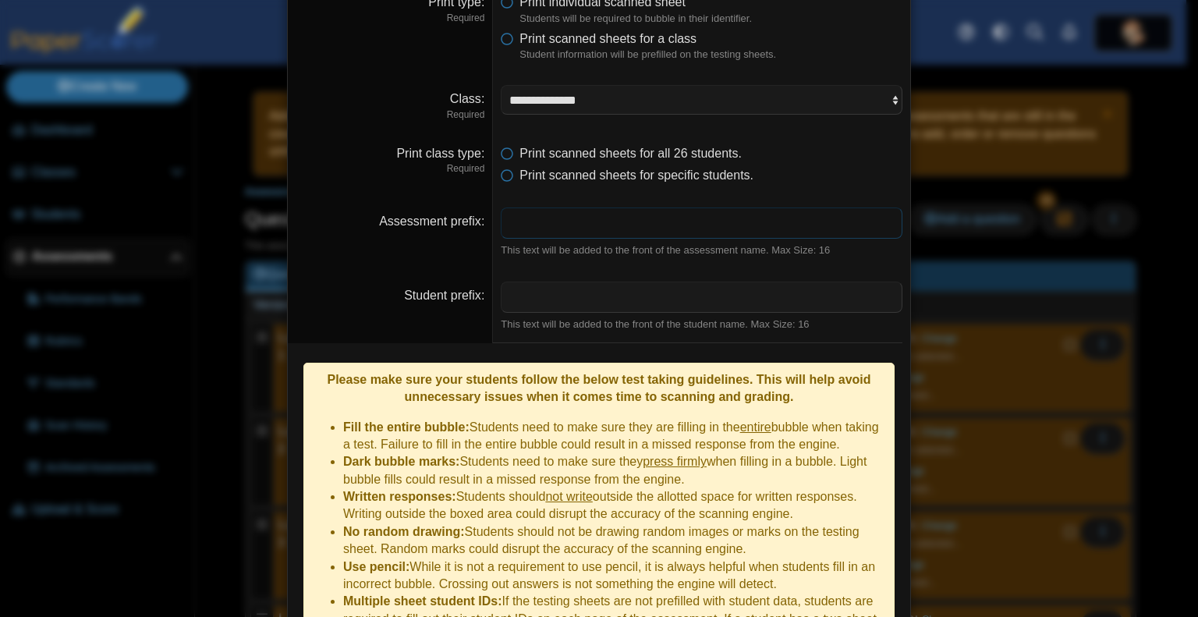
click at [564, 221] on input "Assessment prefix" at bounding box center [702, 222] width 402 height 31
type input "****"
click at [560, 266] on dd "**** This text will be added to the front of the assessment name. Max Size: 16" at bounding box center [701, 232] width 417 height 73
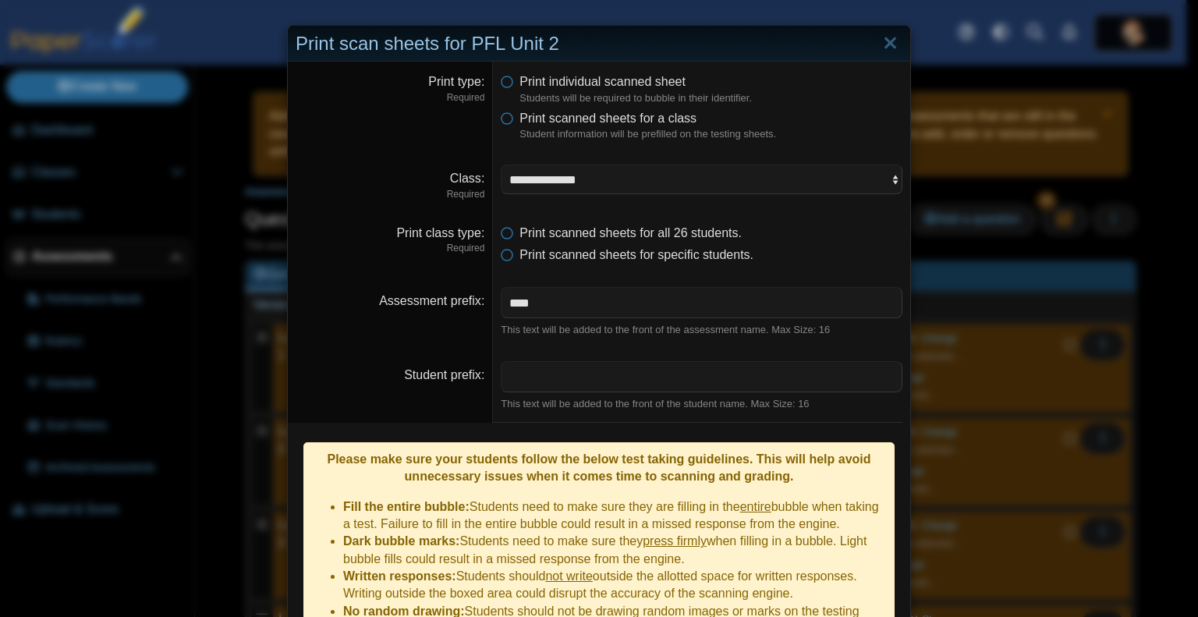
scroll to position [172, 0]
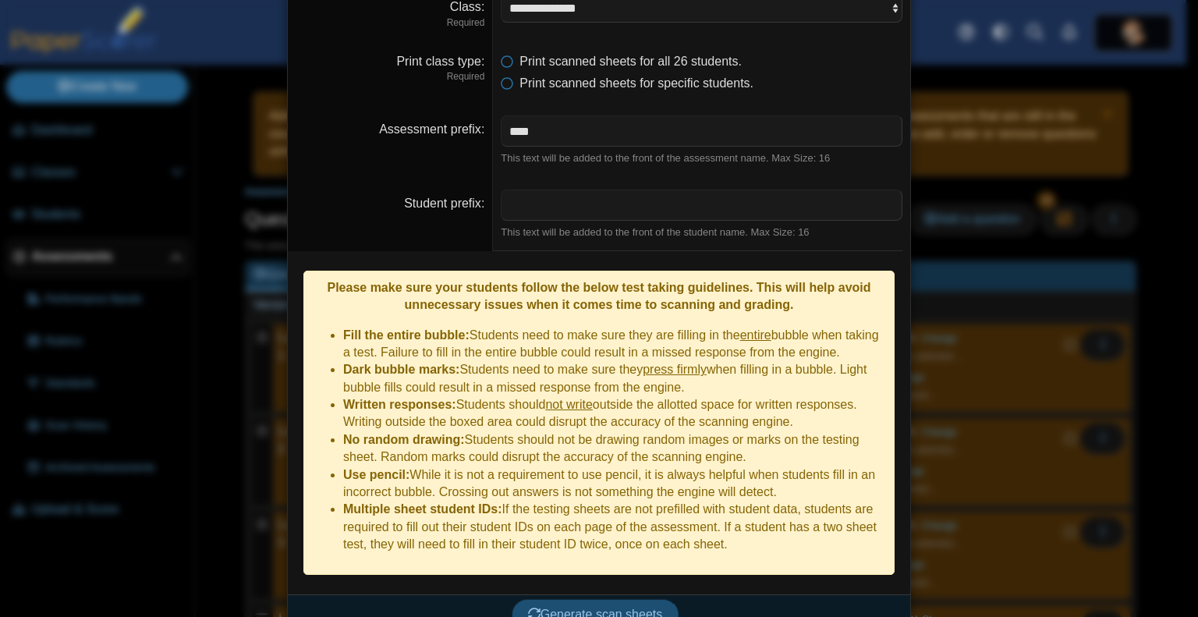
click at [583, 608] on span "Generate scan sheets" at bounding box center [595, 614] width 135 height 13
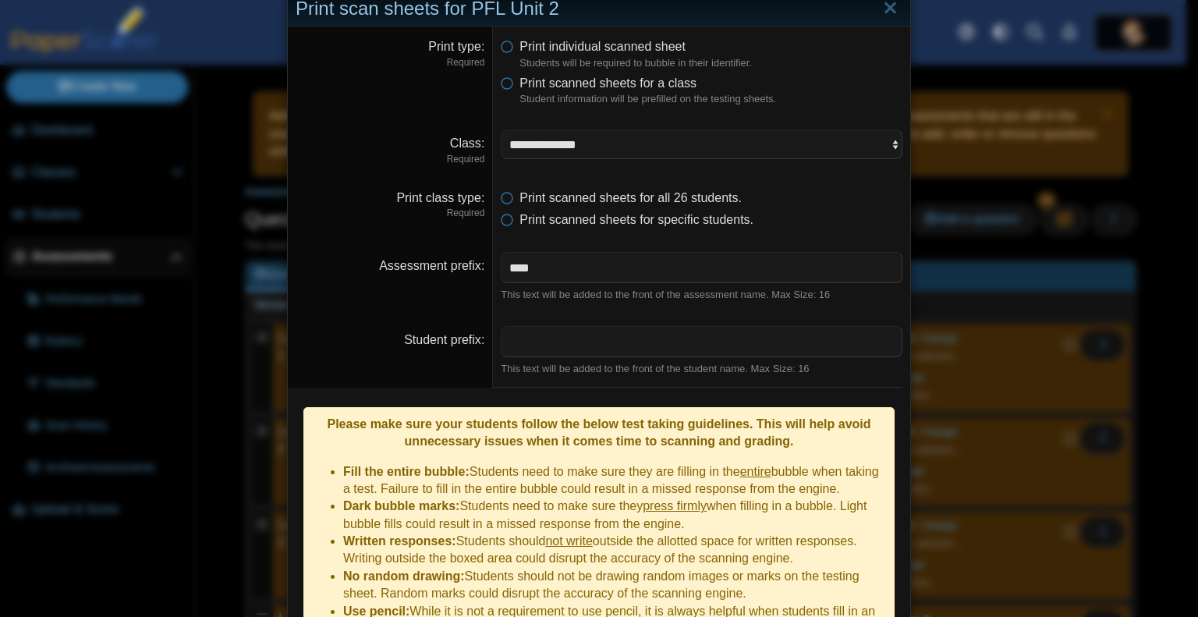
scroll to position [296, 0]
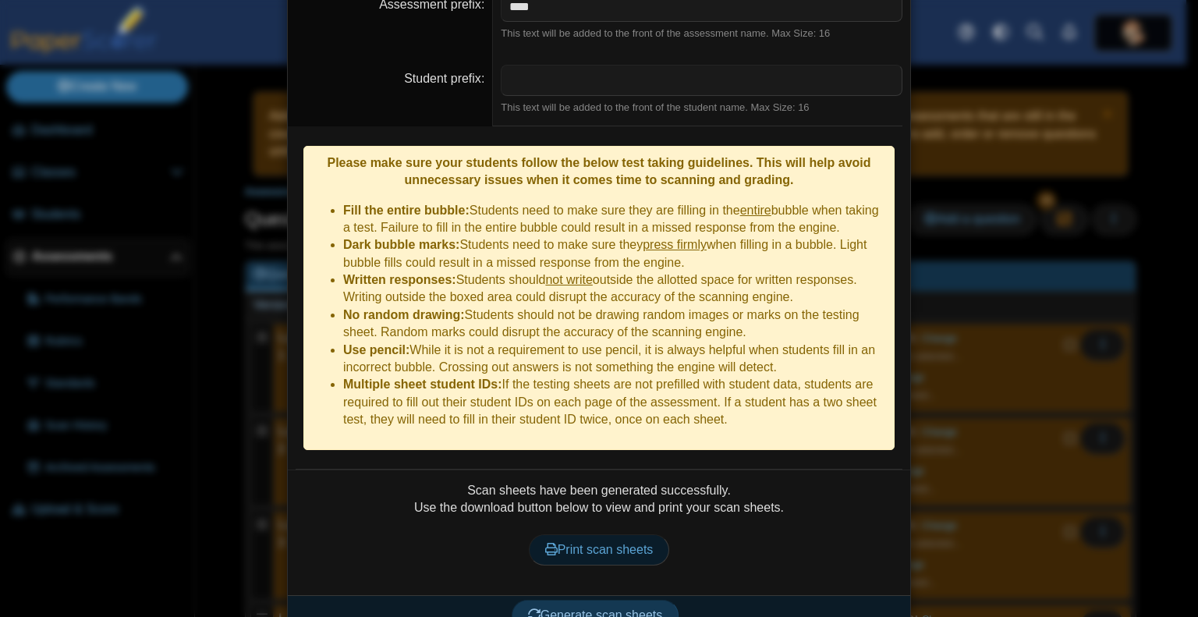
click at [604, 543] on span "Print scan sheets" at bounding box center [599, 549] width 108 height 13
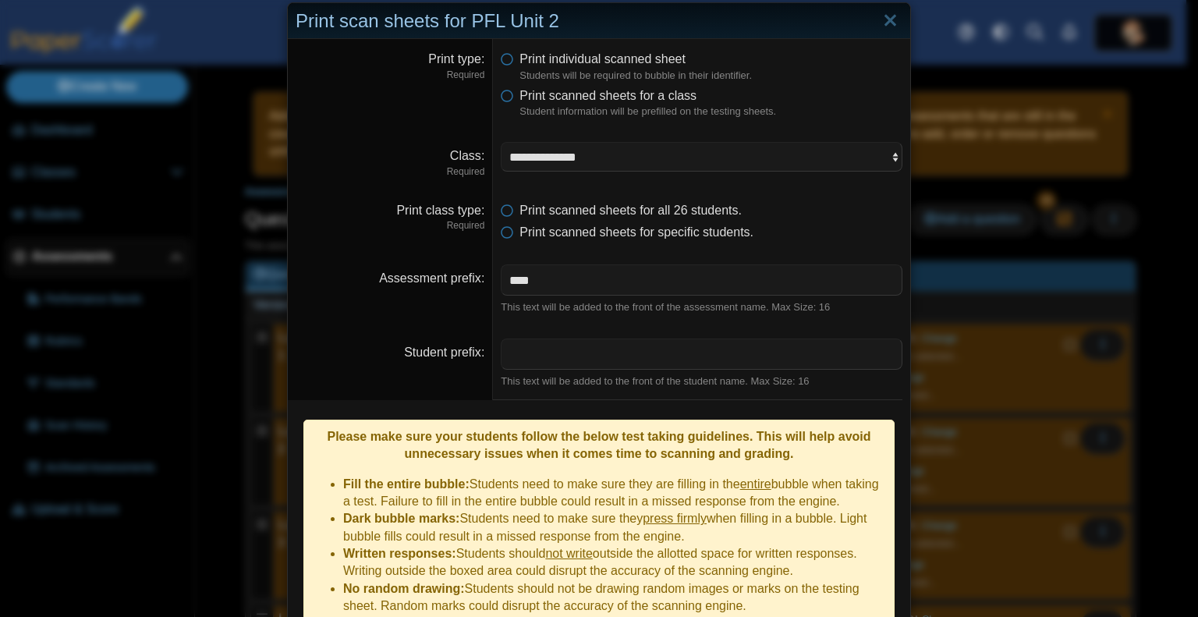
scroll to position [16, 0]
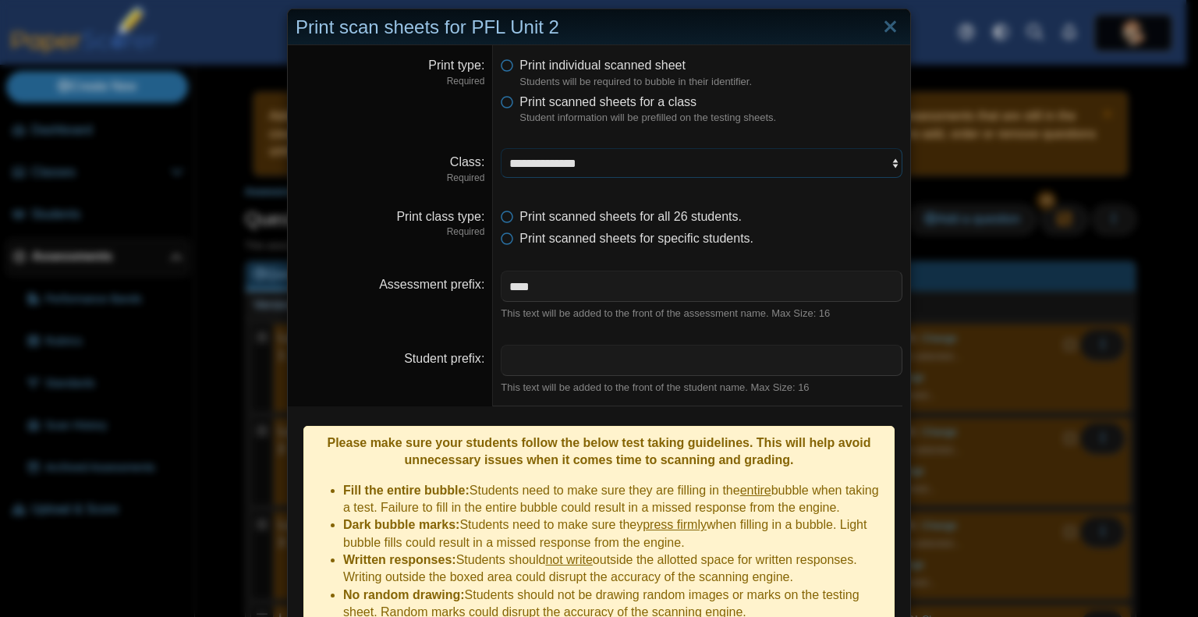
click at [615, 168] on select "**********" at bounding box center [702, 163] width 402 height 30
select select "**********"
click at [501, 148] on select "**********" at bounding box center [702, 163] width 402 height 30
click at [596, 294] on input "****" at bounding box center [702, 286] width 402 height 31
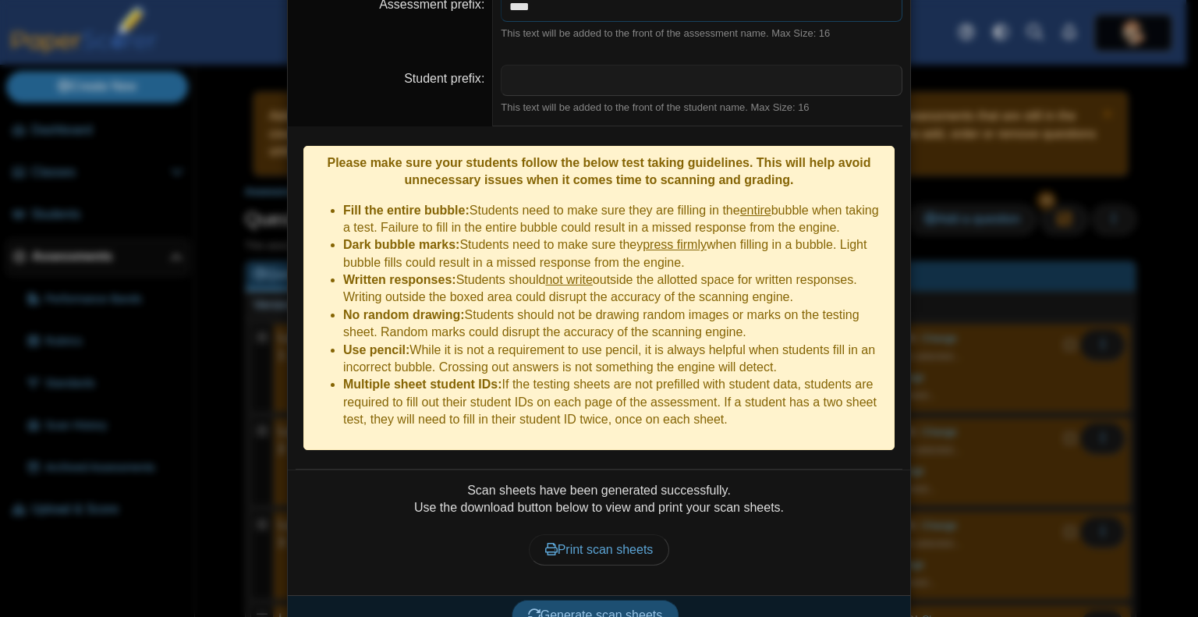
type input "****"
click at [594, 608] on span "Generate scan sheets" at bounding box center [595, 614] width 135 height 13
click at [597, 543] on span "Print scan sheets" at bounding box center [599, 549] width 108 height 13
